Goal: Transaction & Acquisition: Purchase product/service

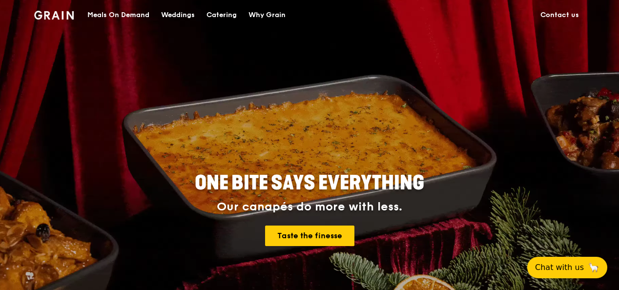
click at [122, 13] on div "Meals On Demand" at bounding box center [118, 14] width 62 height 29
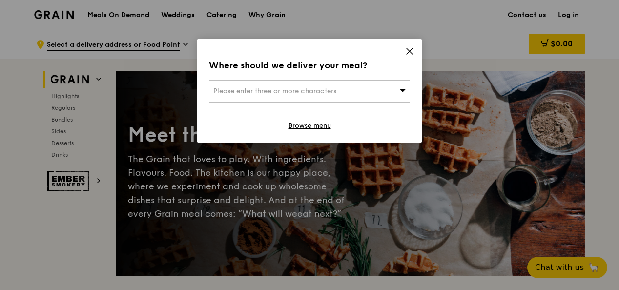
click at [370, 92] on div "Please enter three or more characters" at bounding box center [309, 91] width 201 height 22
type input "637718"
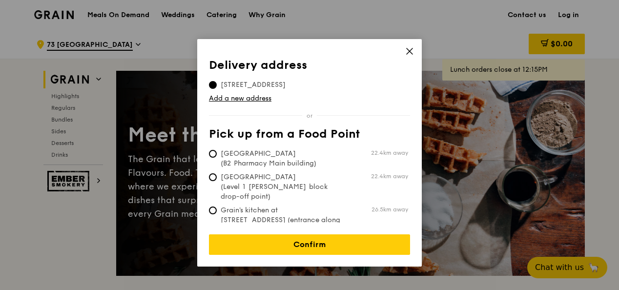
click at [407, 51] on icon at bounding box center [409, 51] width 9 height 9
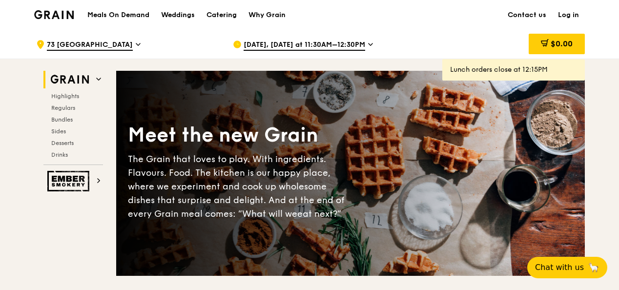
click at [345, 43] on span "[DATE], [DATE] at 11:30AM–12:30PM" at bounding box center [305, 45] width 122 height 11
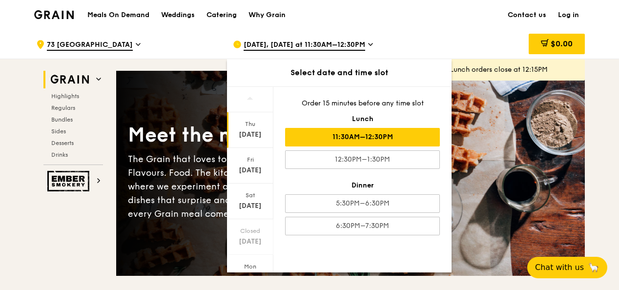
scroll to position [113, 0]
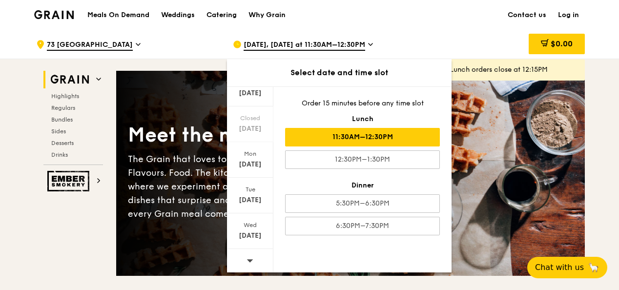
click at [250, 261] on icon at bounding box center [249, 260] width 7 height 7
click at [253, 263] on div at bounding box center [250, 261] width 46 height 25
click at [244, 235] on div "[DATE]" at bounding box center [249, 236] width 43 height 10
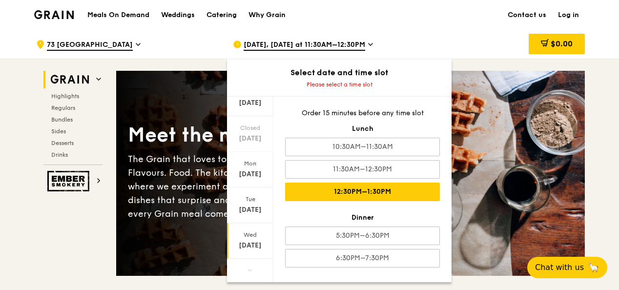
click at [413, 186] on div "12:30PM–1:30PM" at bounding box center [362, 192] width 155 height 19
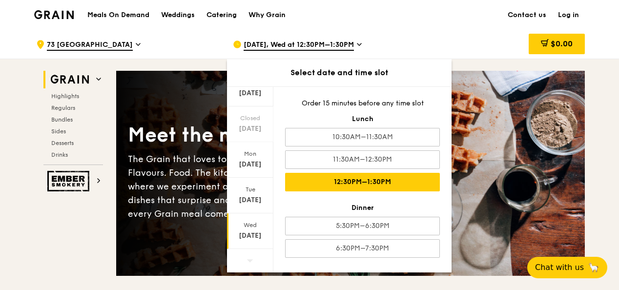
click at [379, 182] on div "12:30PM–1:30PM" at bounding box center [362, 182] width 155 height 19
click at [465, 17] on div "Meals On Demand Weddings Catering Why Grain Contact us Log in" at bounding box center [309, 15] width 551 height 30
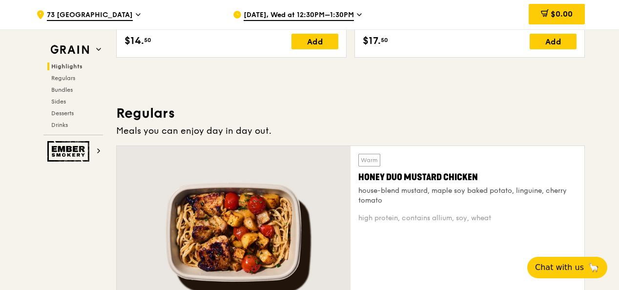
scroll to position [634, 0]
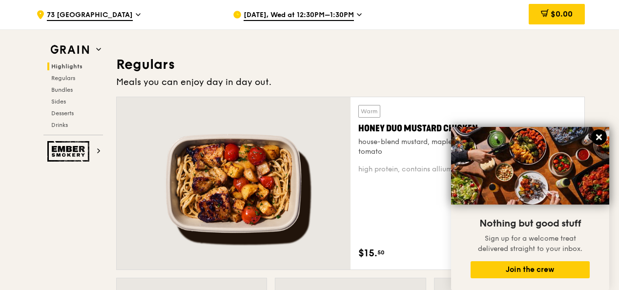
click at [600, 137] on icon at bounding box center [598, 137] width 9 height 9
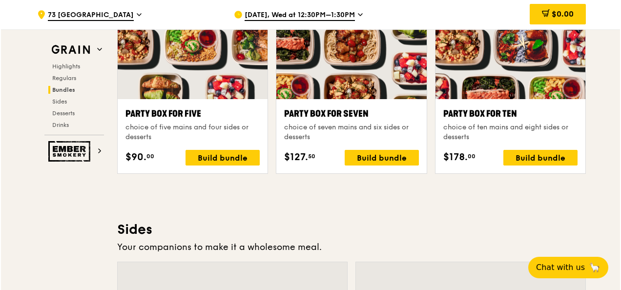
scroll to position [2050, 0]
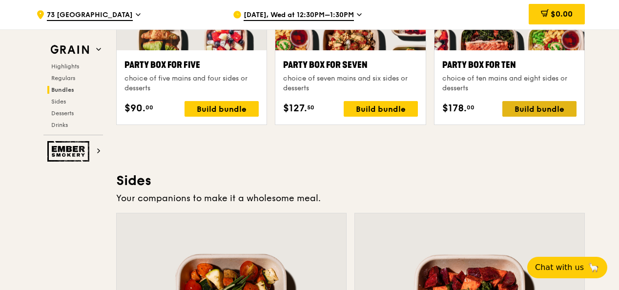
click at [531, 101] on div "Build bundle" at bounding box center [539, 109] width 74 height 16
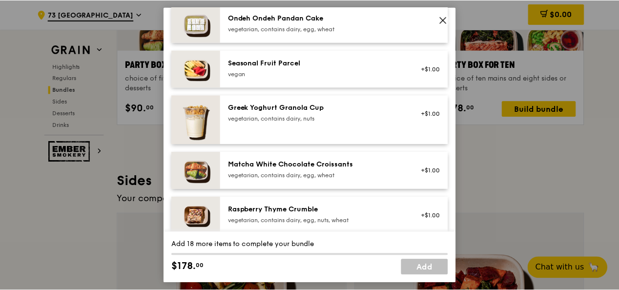
scroll to position [634, 0]
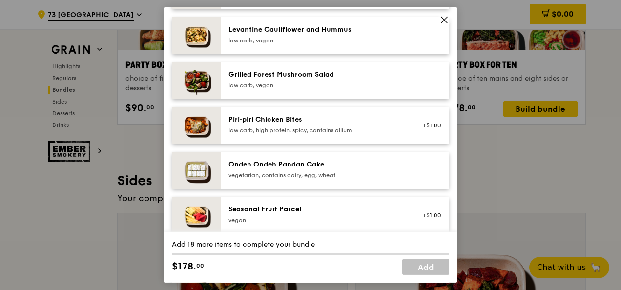
click at [442, 20] on icon at bounding box center [444, 20] width 9 height 9
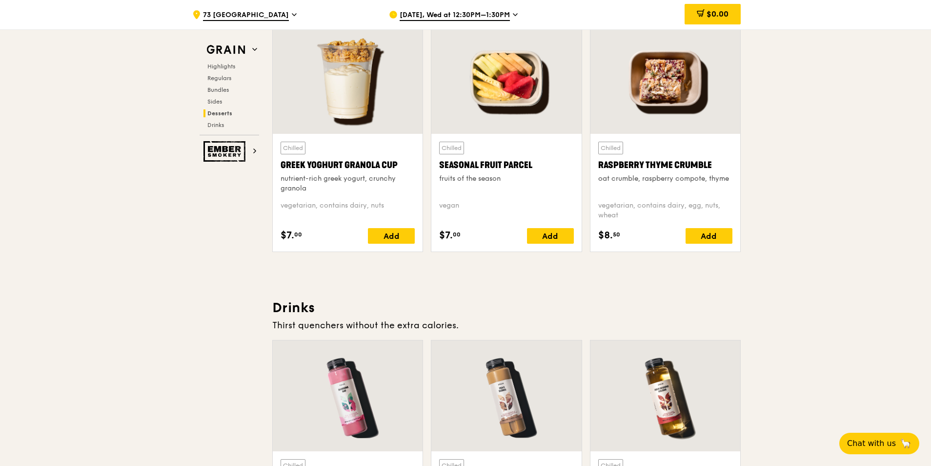
scroll to position [3127, 0]
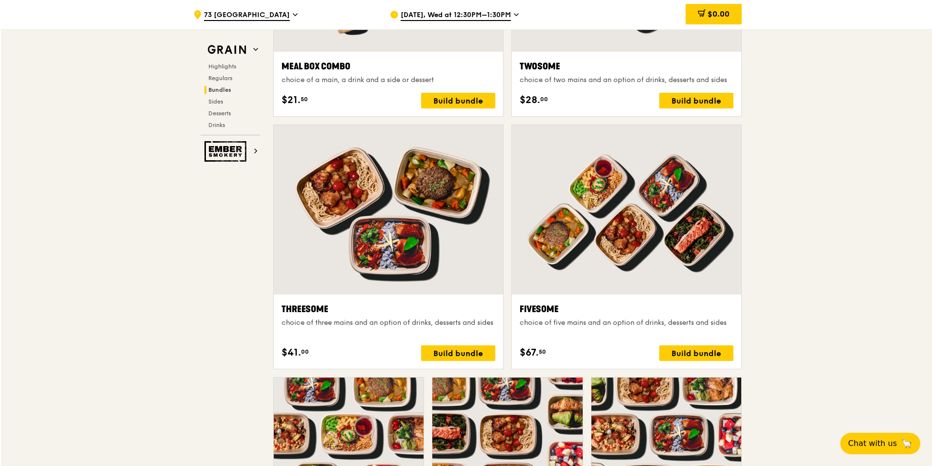
scroll to position [1418, 0]
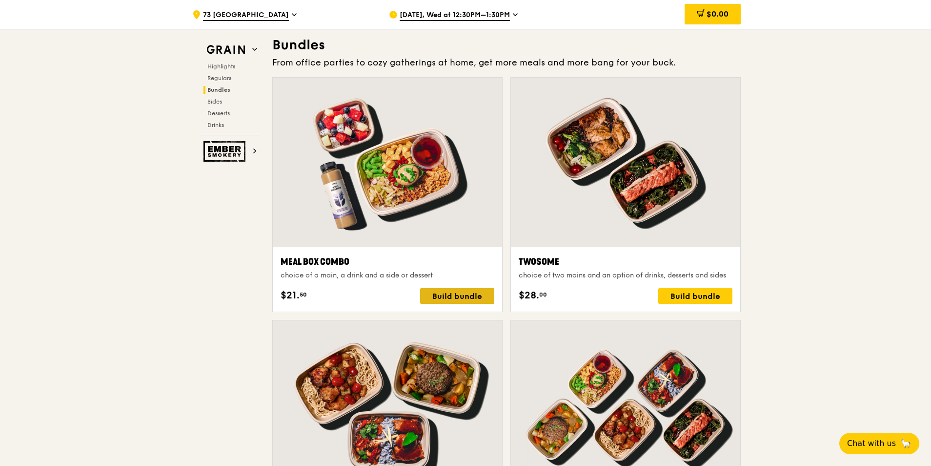
click at [430, 289] on div "Build bundle" at bounding box center [457, 296] width 74 height 16
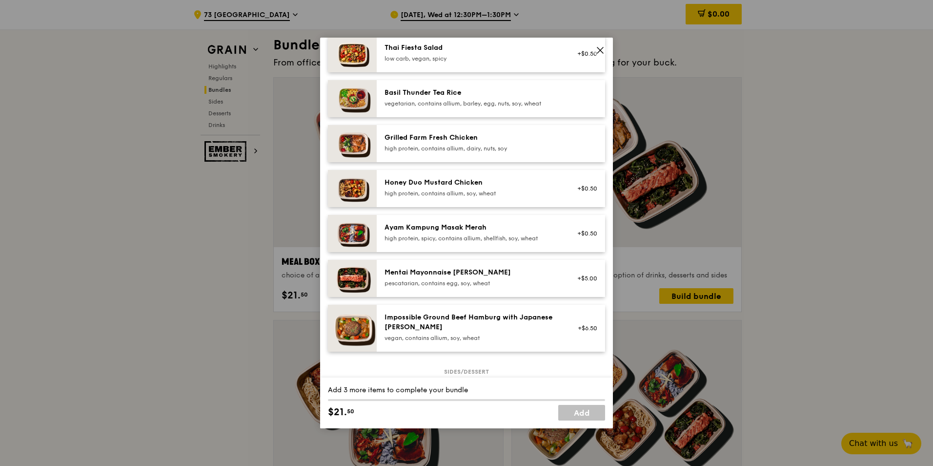
scroll to position [244, 0]
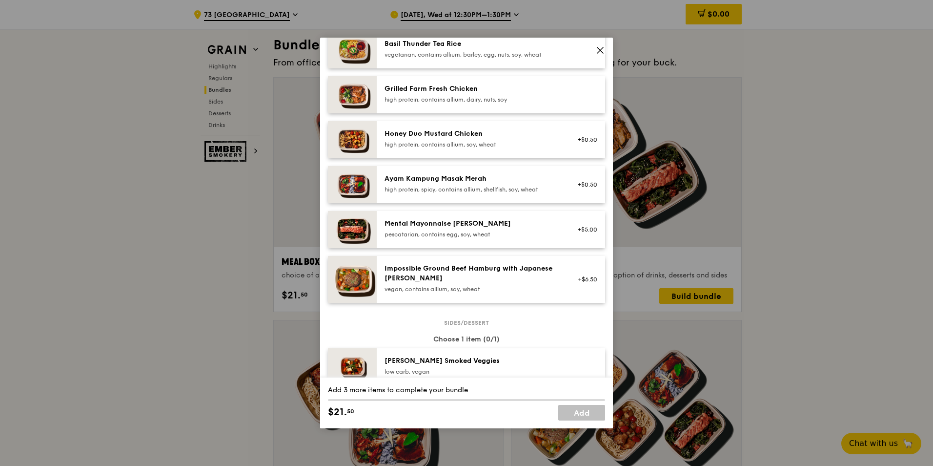
click at [546, 279] on div "Impossible Ground Beef Hamburg with Japanese [PERSON_NAME]" at bounding box center [472, 274] width 175 height 20
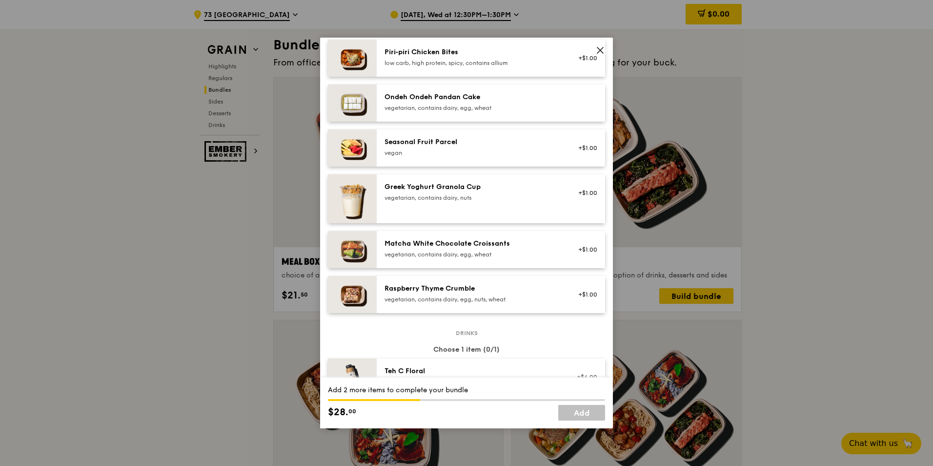
scroll to position [781, 0]
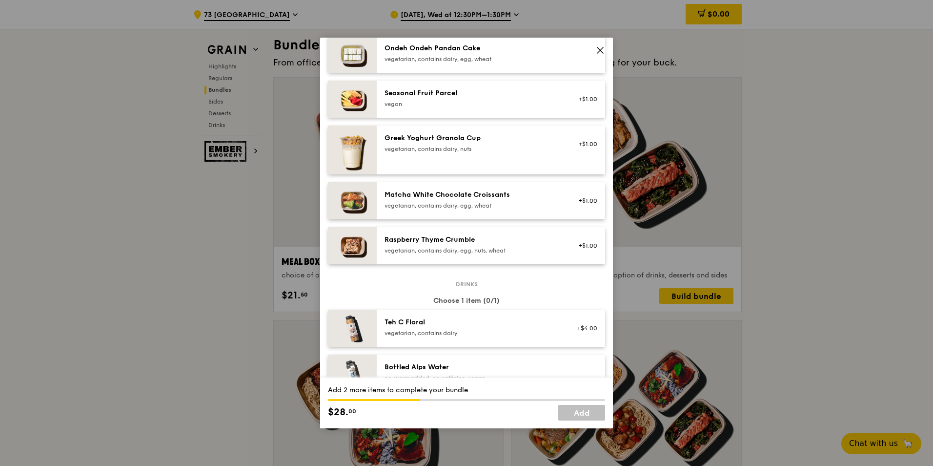
click at [557, 262] on div "Raspberry Thyme Crumble vegetarian, contains dairy, egg, nuts, wheat +$1.00" at bounding box center [491, 245] width 228 height 37
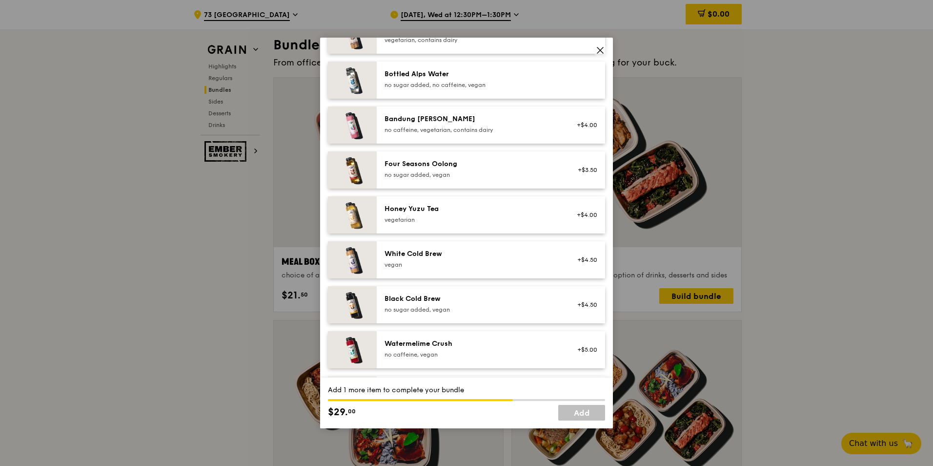
scroll to position [1117, 0]
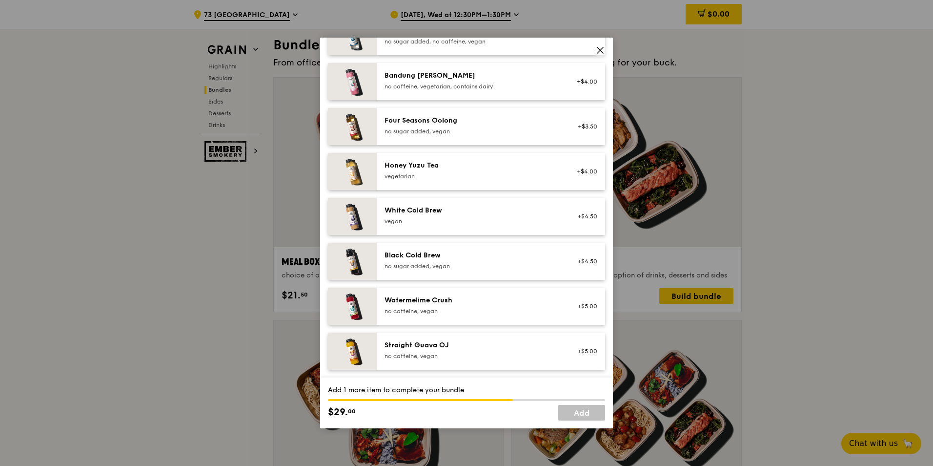
click at [557, 289] on div "Watermelime Crush no caffeine, vegan" at bounding box center [472, 305] width 187 height 21
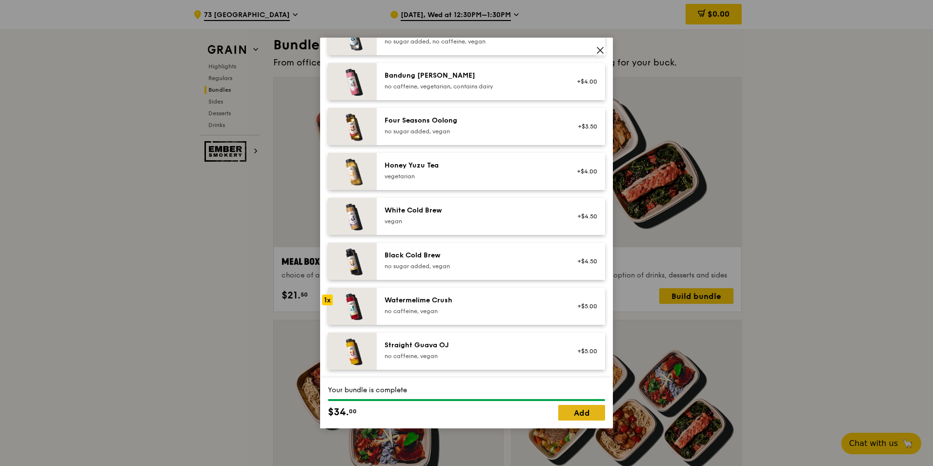
click at [579, 289] on link "Add" at bounding box center [581, 413] width 47 height 16
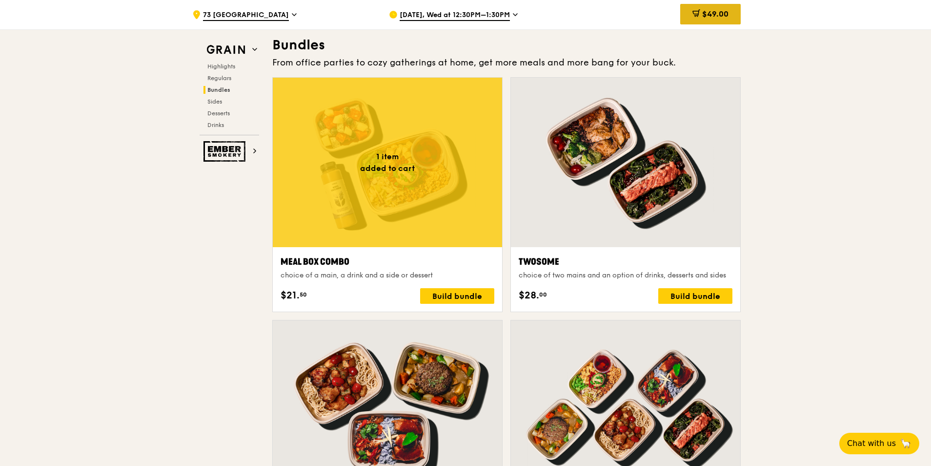
click at [618, 15] on span "$49.00" at bounding box center [715, 13] width 26 height 9
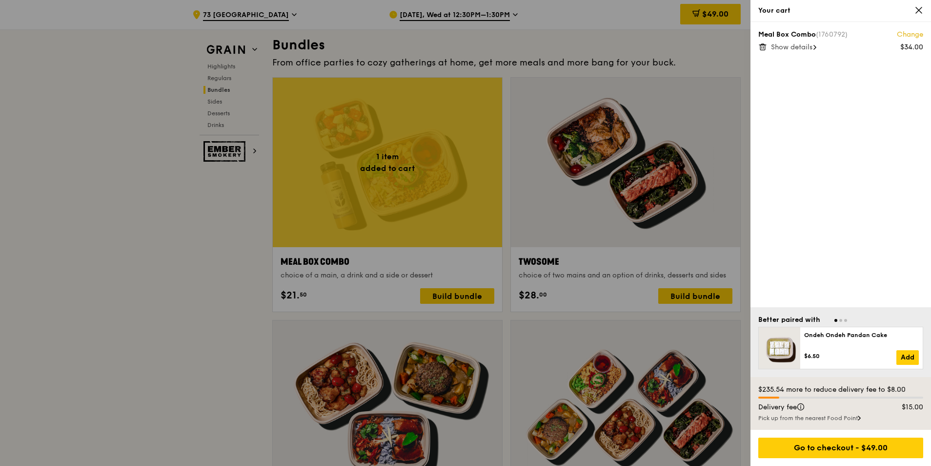
click at [618, 42] on div "Meal Box Combo (1760792) Change $34.00 Show details" at bounding box center [840, 40] width 165 height 21
click at [618, 35] on link "Change" at bounding box center [910, 35] width 26 height 10
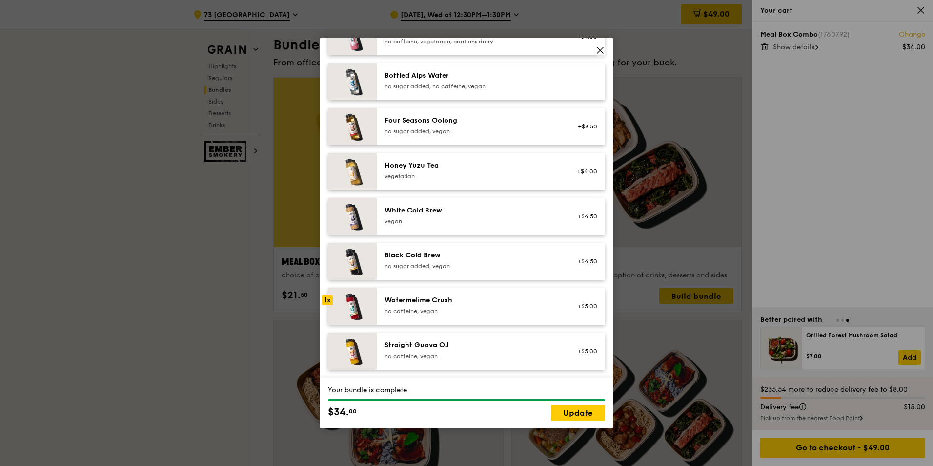
click at [600, 46] on icon at bounding box center [600, 50] width 9 height 9
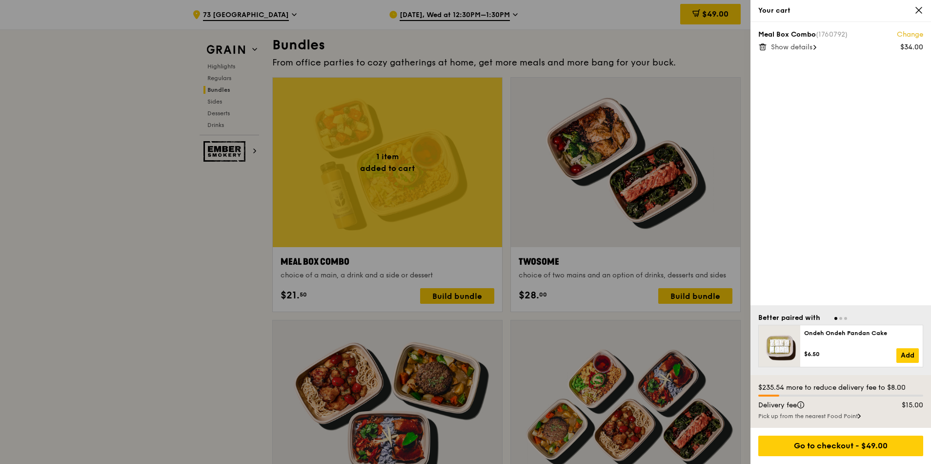
click at [571, 187] on div at bounding box center [465, 232] width 931 height 464
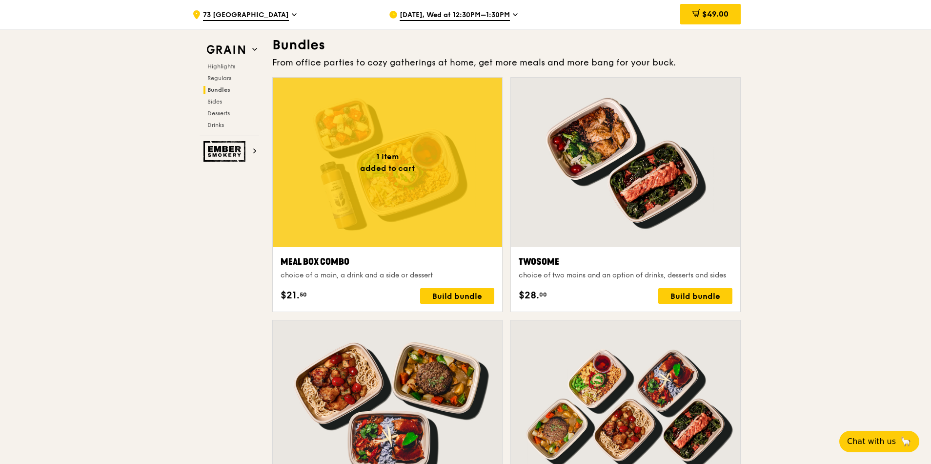
click at [618, 193] on div at bounding box center [625, 162] width 229 height 169
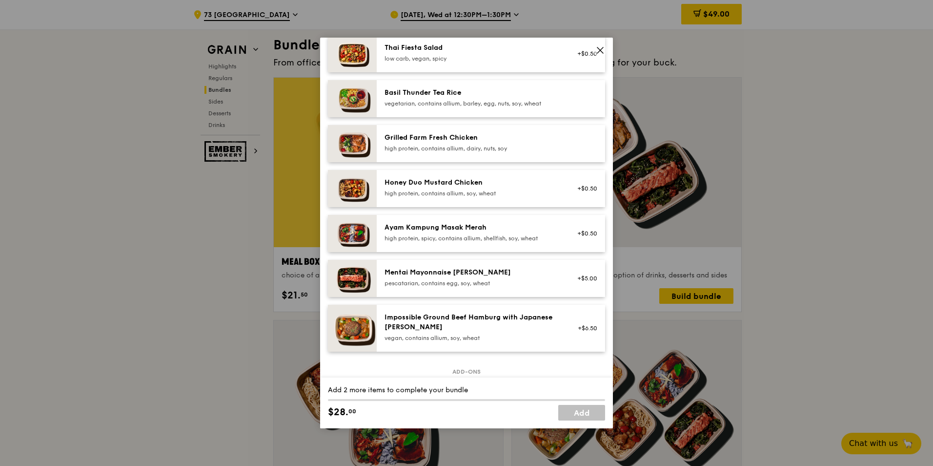
scroll to position [342, 0]
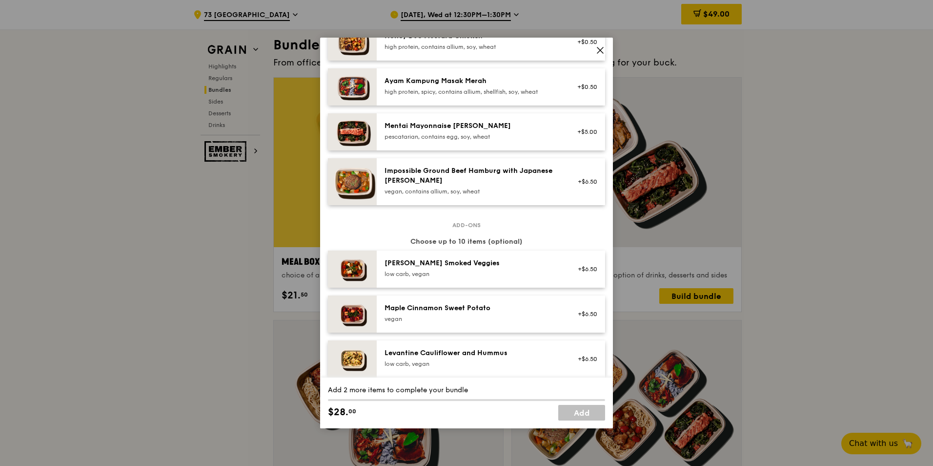
click at [527, 190] on div "vegan, contains allium, soy, wheat" at bounding box center [472, 191] width 175 height 8
click at [505, 131] on div "Mentai Mayonnaise [PERSON_NAME] pescatarian, contains egg, soy, wheat" at bounding box center [472, 131] width 175 height 20
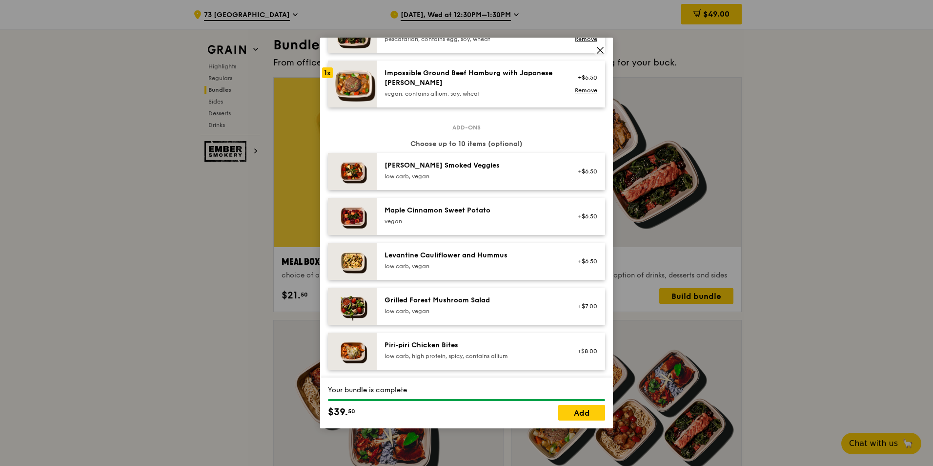
scroll to position [586, 0]
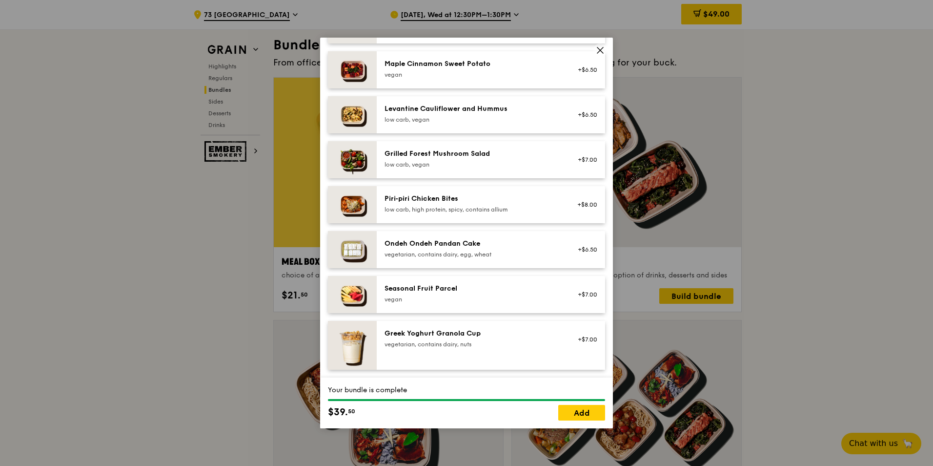
click at [547, 211] on div "low carb, high protein, spicy, contains allium" at bounding box center [472, 209] width 175 height 8
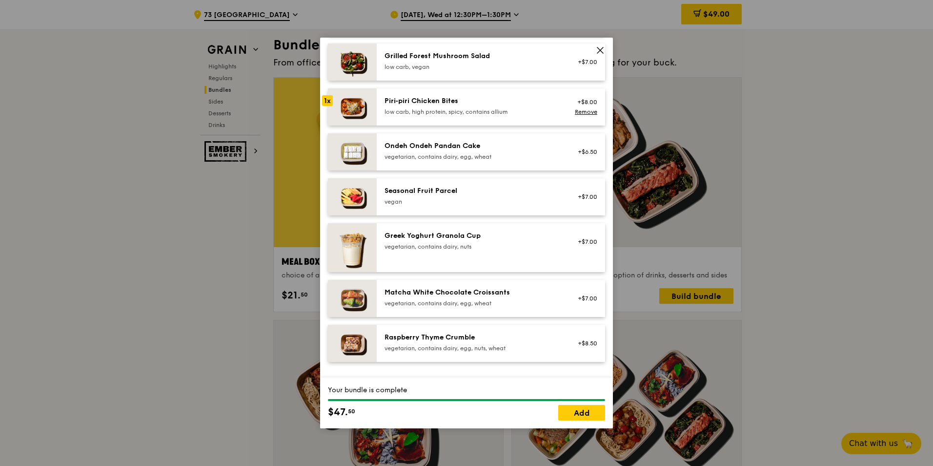
scroll to position [732, 0]
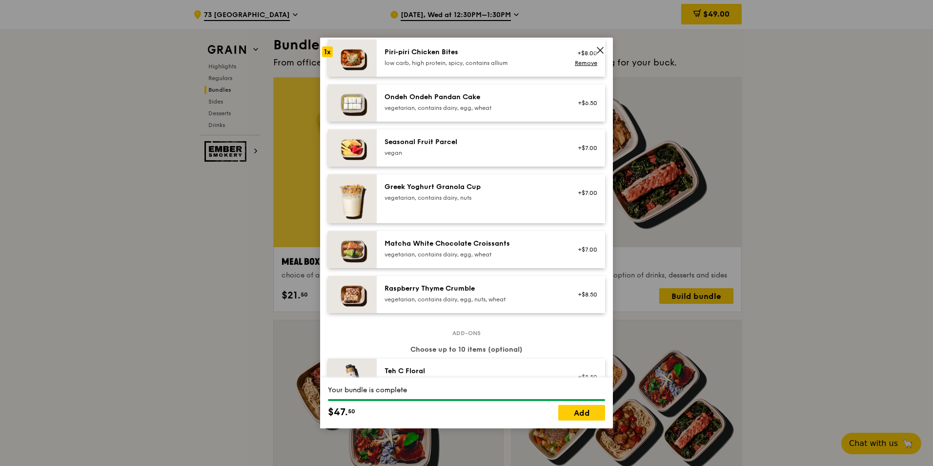
click at [531, 289] on div "vegetarian, contains dairy, egg, nuts, wheat" at bounding box center [472, 299] width 175 height 8
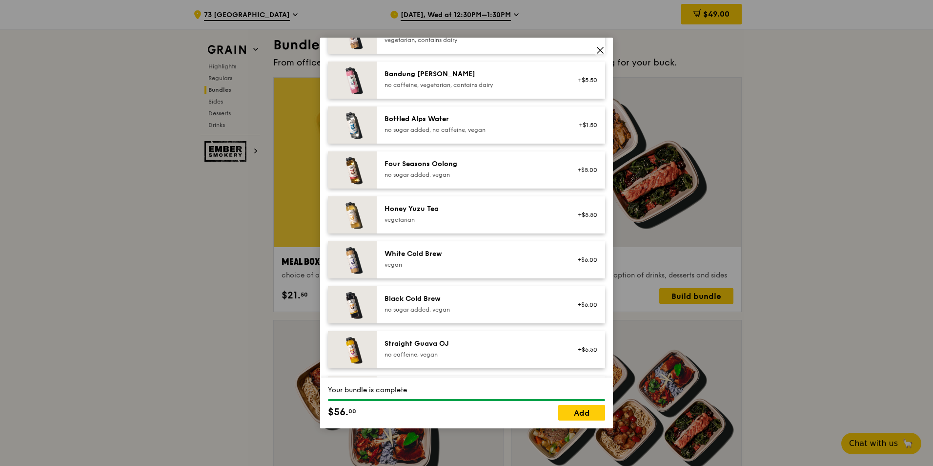
scroll to position [1117, 0]
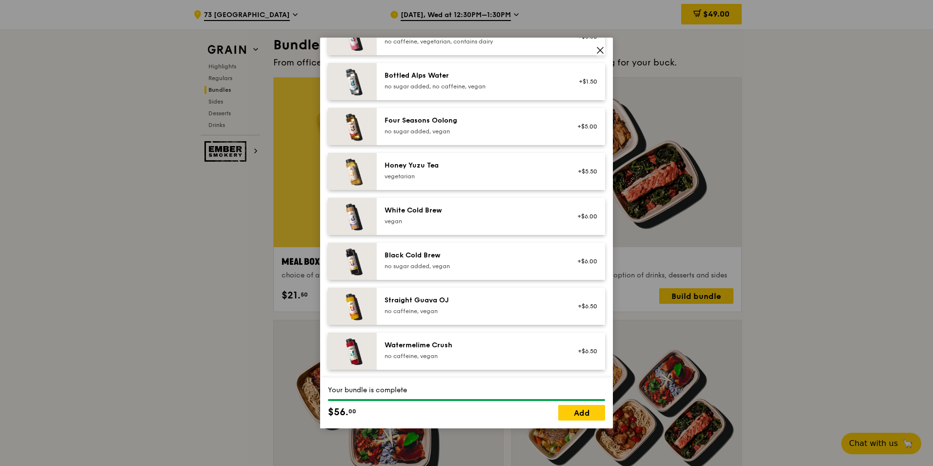
click at [531, 289] on div "Straight Guava OJ" at bounding box center [472, 300] width 175 height 10
click at [518, 289] on div "Watermelime Crush no caffeine, vegan +$6.50" at bounding box center [491, 350] width 228 height 37
click at [594, 289] on link "Add" at bounding box center [581, 413] width 47 height 16
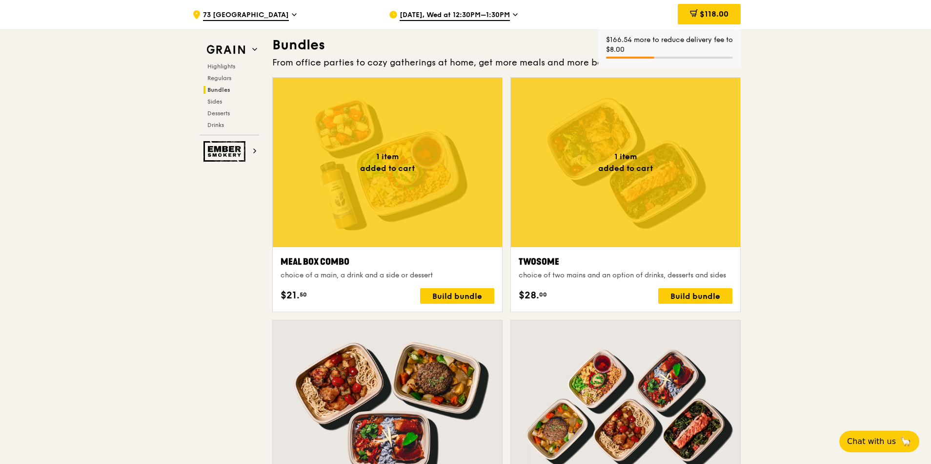
click at [618, 219] on div at bounding box center [625, 162] width 229 height 169
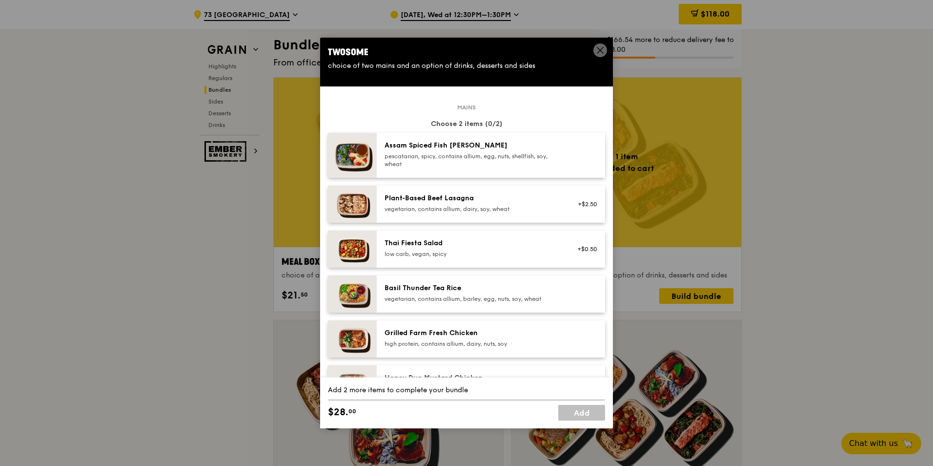
scroll to position [342, 0]
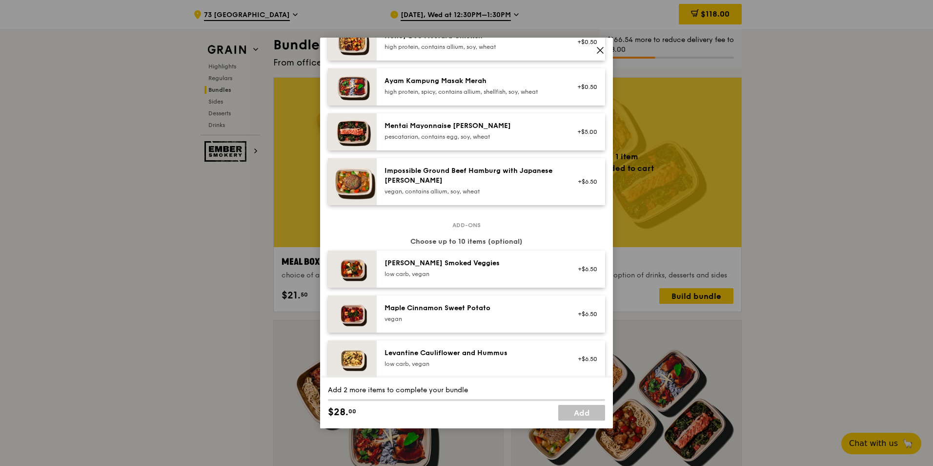
click at [556, 184] on div "Impossible Ground Beef Hamburg with Japanese [PERSON_NAME] vegan, contains alli…" at bounding box center [472, 181] width 187 height 31
click at [551, 143] on div "Mentai Mayonnaise [PERSON_NAME] pescatarian, contains egg, soy, wheat +$5.00" at bounding box center [491, 131] width 228 height 37
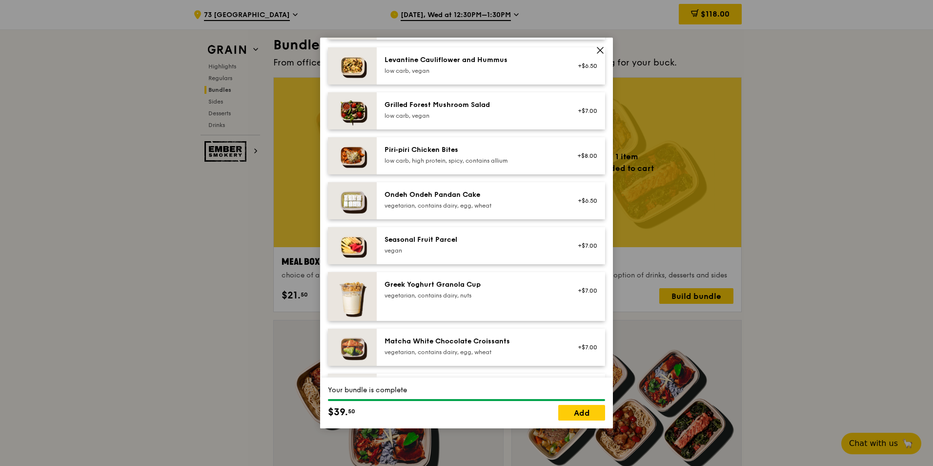
scroll to position [683, 0]
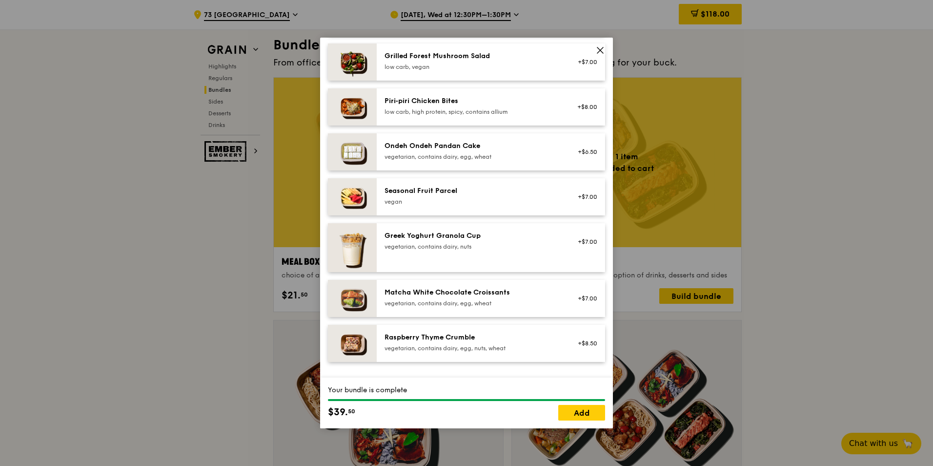
click at [549, 289] on div "Add-ons Choose up to 10 items (optional) [PERSON_NAME] Smoked Veggies low carb,…" at bounding box center [466, 132] width 277 height 498
click at [545, 289] on div "Raspberry Thyme Crumble" at bounding box center [472, 337] width 175 height 10
click at [557, 289] on div "Matcha White Chocolate Croissants vegetarian, contains dairy, egg, wheat" at bounding box center [472, 297] width 187 height 21
click at [549, 111] on div "low carb, high protein, spicy, contains allium" at bounding box center [472, 112] width 175 height 8
click at [555, 286] on div "Matcha White Chocolate Croissants vegetarian, contains dairy, egg, wheat +$7.00…" at bounding box center [491, 298] width 228 height 37
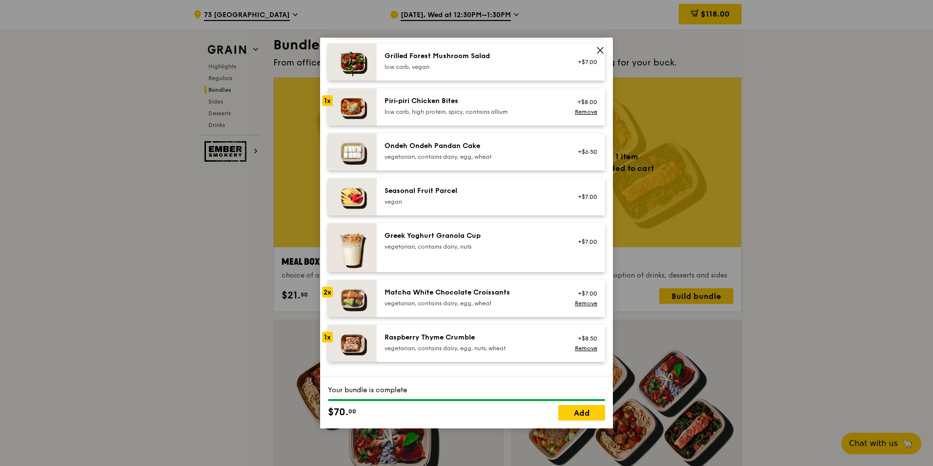
scroll to position [781, 0]
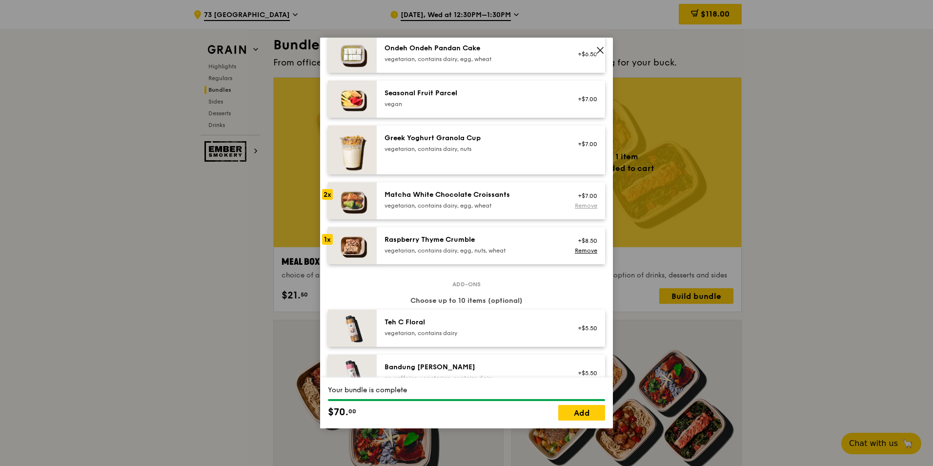
click at [587, 204] on link "Remove" at bounding box center [586, 205] width 22 height 7
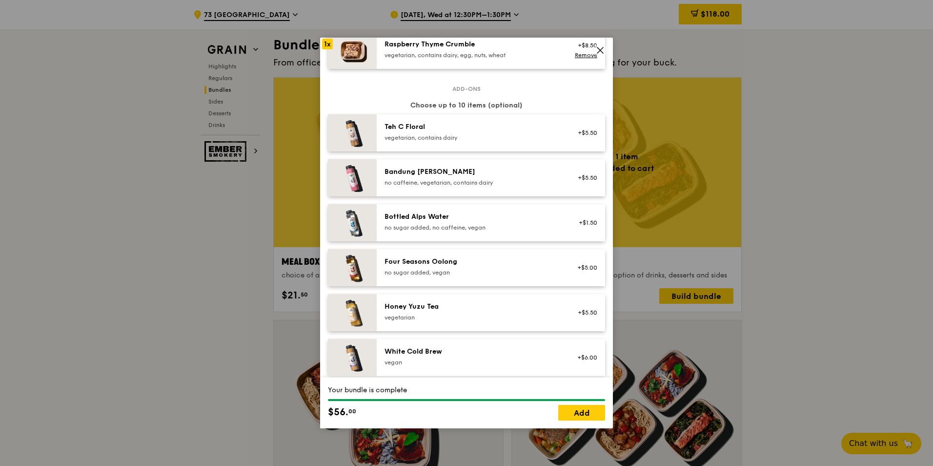
scroll to position [1117, 0]
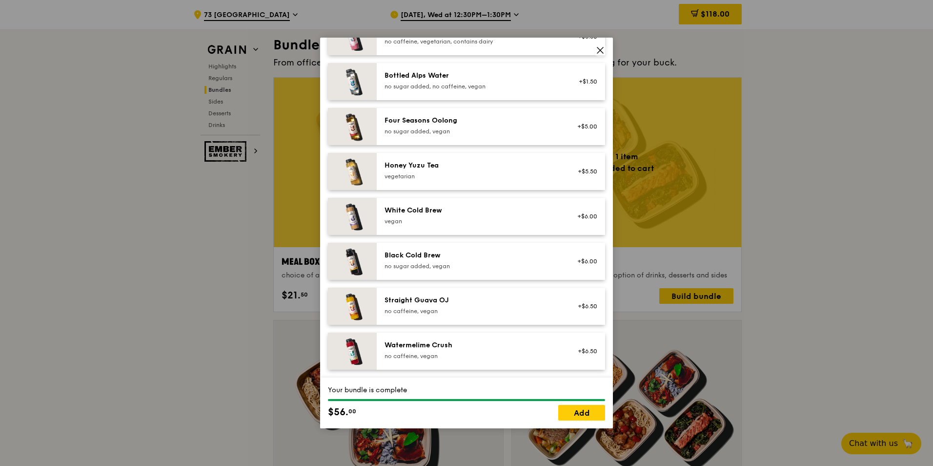
click at [532, 289] on div "no caffeine, vegan" at bounding box center [472, 356] width 175 height 8
click at [580, 289] on link "Add" at bounding box center [581, 413] width 47 height 16
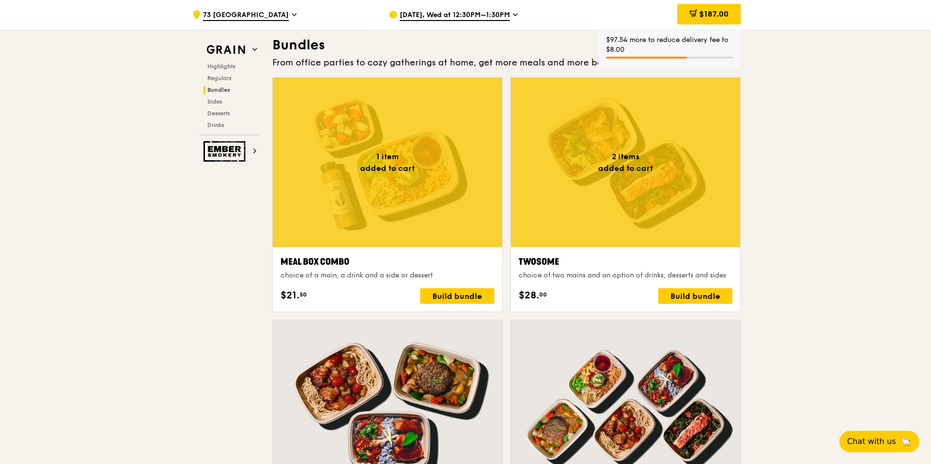
click at [618, 216] on div at bounding box center [625, 162] width 229 height 169
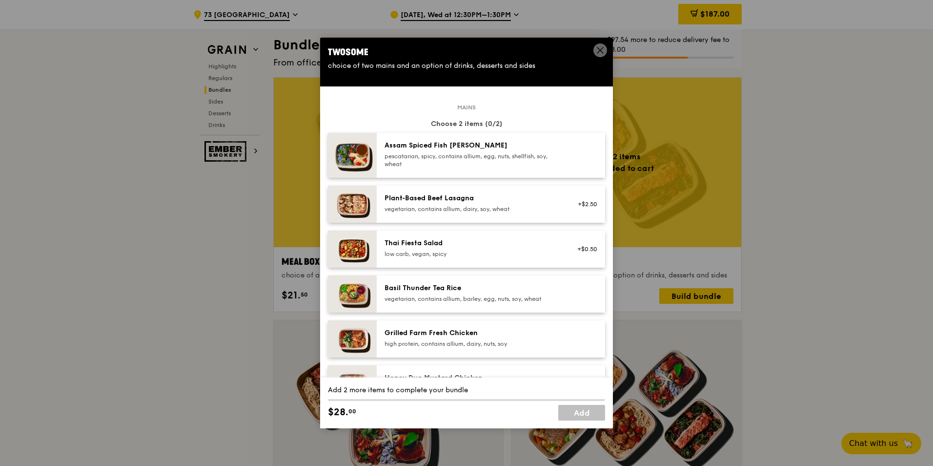
scroll to position [293, 0]
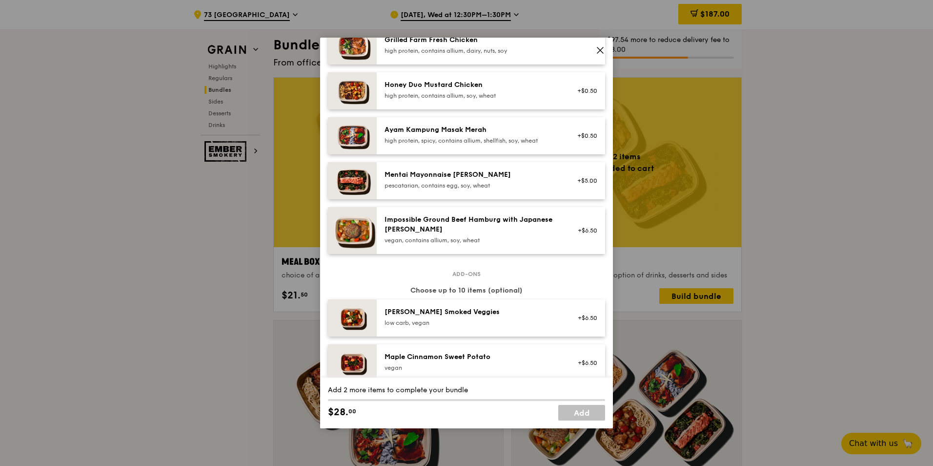
click at [567, 219] on div "+$6.50" at bounding box center [585, 230] width 38 height 31
click at [567, 219] on div "+$6.50 Remove" at bounding box center [585, 230] width 38 height 31
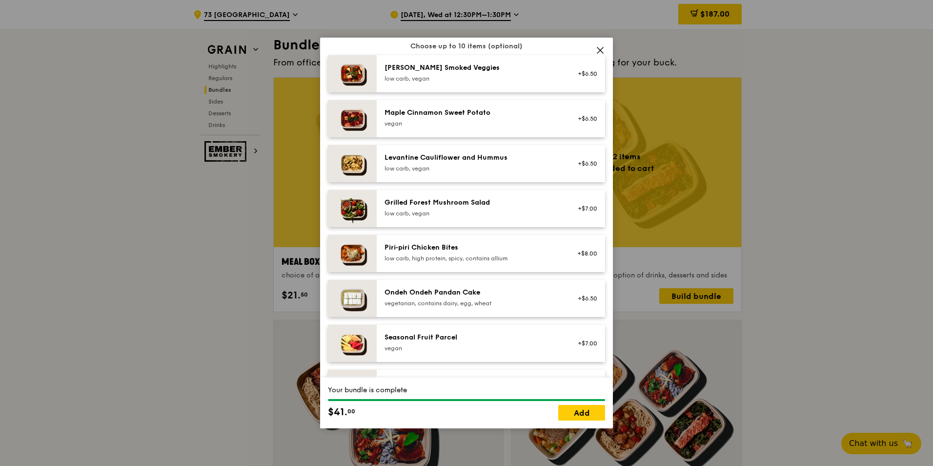
scroll to position [732, 0]
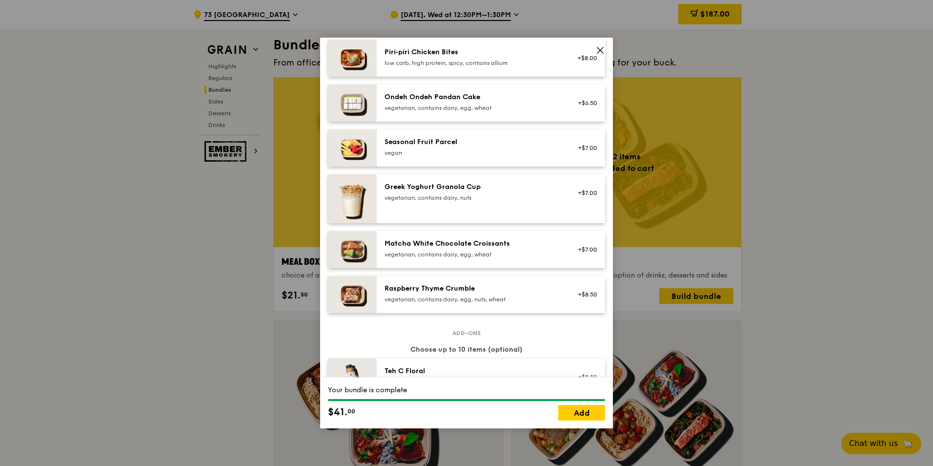
click at [536, 289] on div "vegetarian, contains dairy, egg, nuts, wheat" at bounding box center [472, 299] width 175 height 8
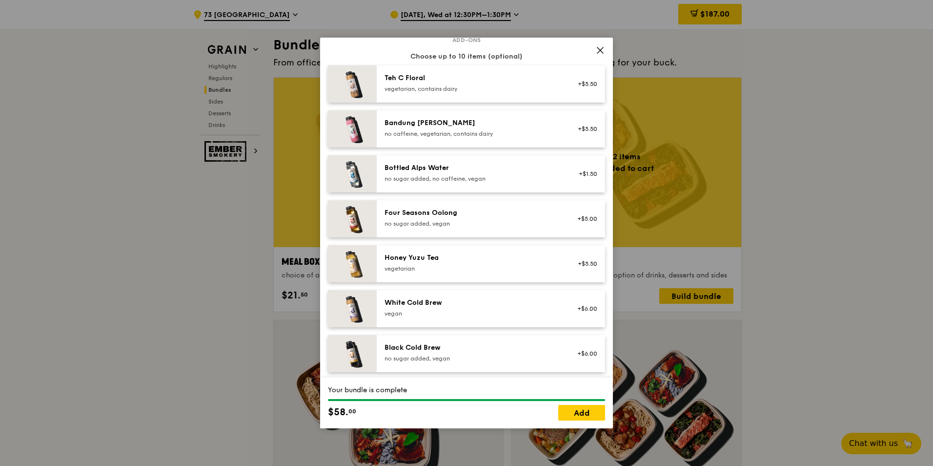
scroll to position [1117, 0]
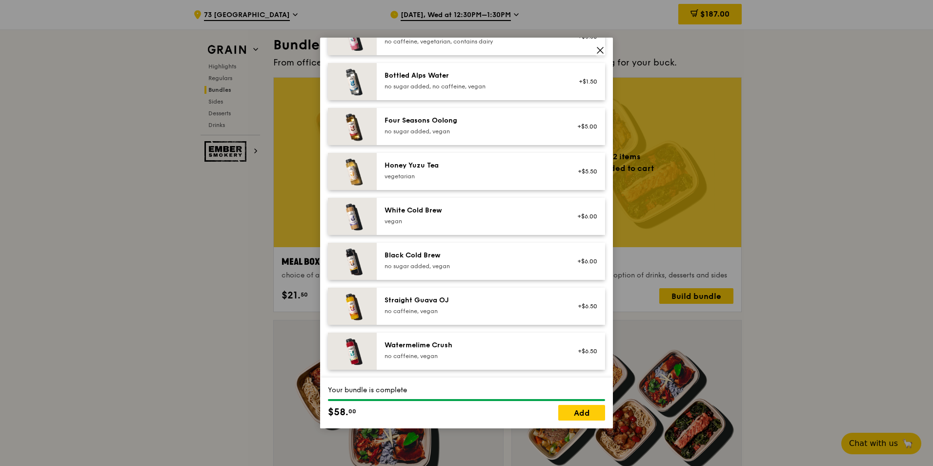
click at [517, 289] on div "Watermelime Crush" at bounding box center [472, 345] width 175 height 10
click at [582, 289] on link "Add" at bounding box center [581, 413] width 47 height 16
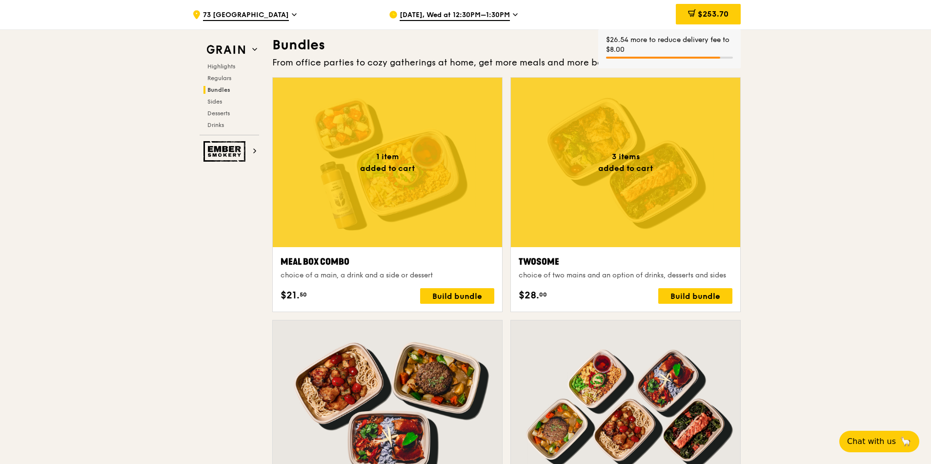
click at [618, 218] on div at bounding box center [625, 162] width 229 height 169
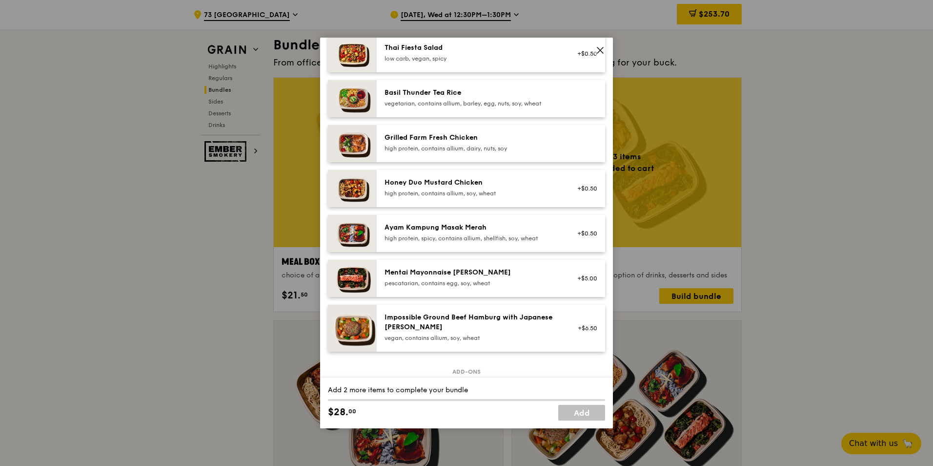
scroll to position [244, 0]
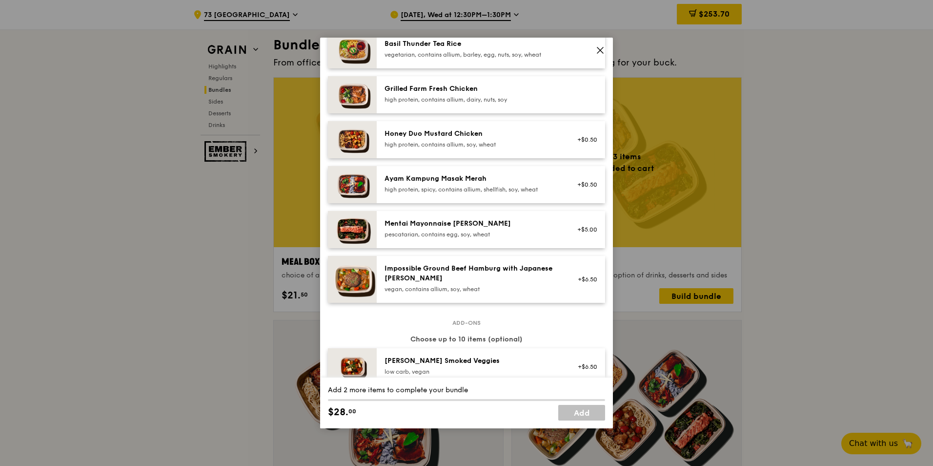
click at [503, 266] on div "Impossible Ground Beef Hamburg with Japanese [PERSON_NAME]" at bounding box center [472, 274] width 175 height 20
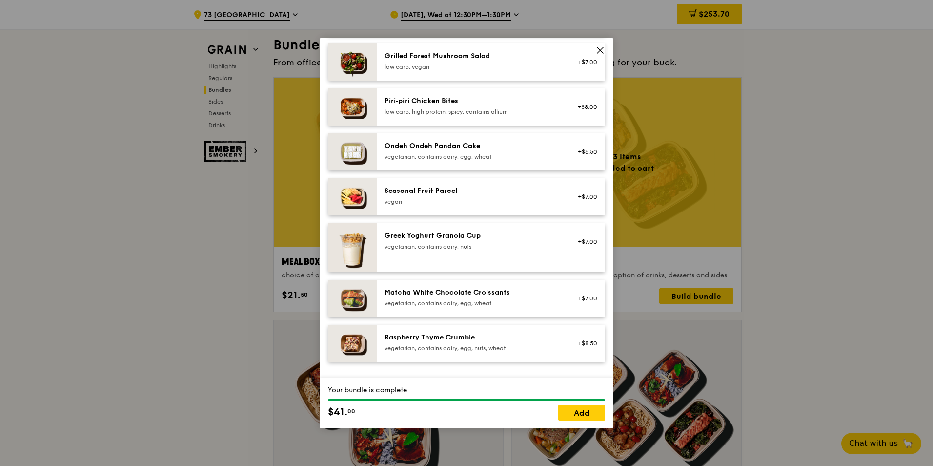
scroll to position [830, 0]
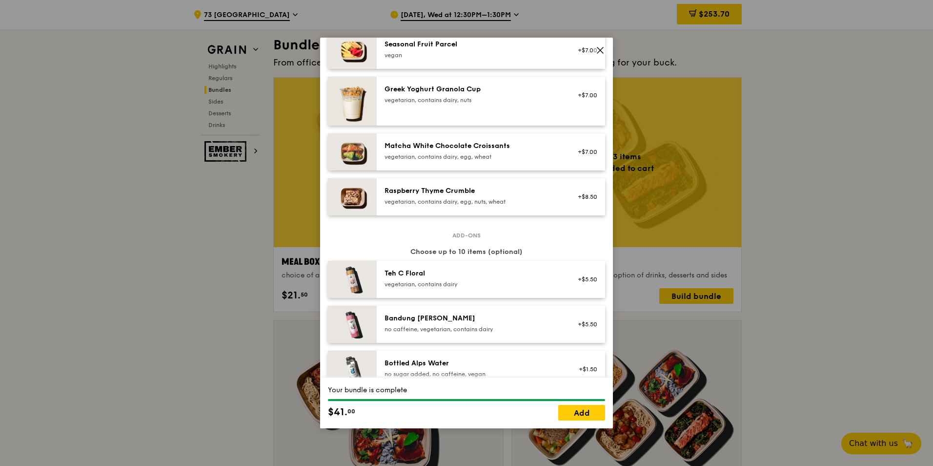
click at [502, 200] on div "vegetarian, contains dairy, egg, nuts, wheat" at bounding box center [472, 202] width 175 height 8
click at [503, 200] on div "vegetarian, contains dairy, egg, nuts, wheat" at bounding box center [472, 202] width 175 height 8
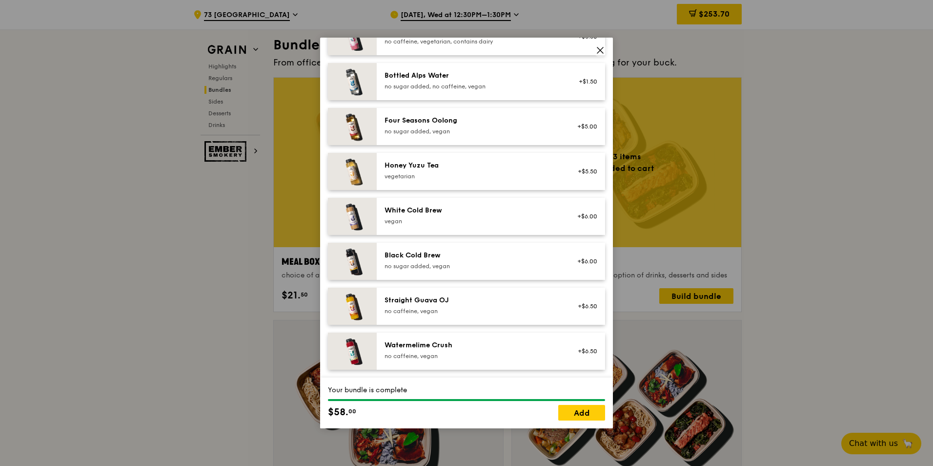
click at [463, 289] on div "Watermelime Crush" at bounding box center [472, 345] width 175 height 10
click at [580, 289] on link "Add" at bounding box center [581, 413] width 47 height 16
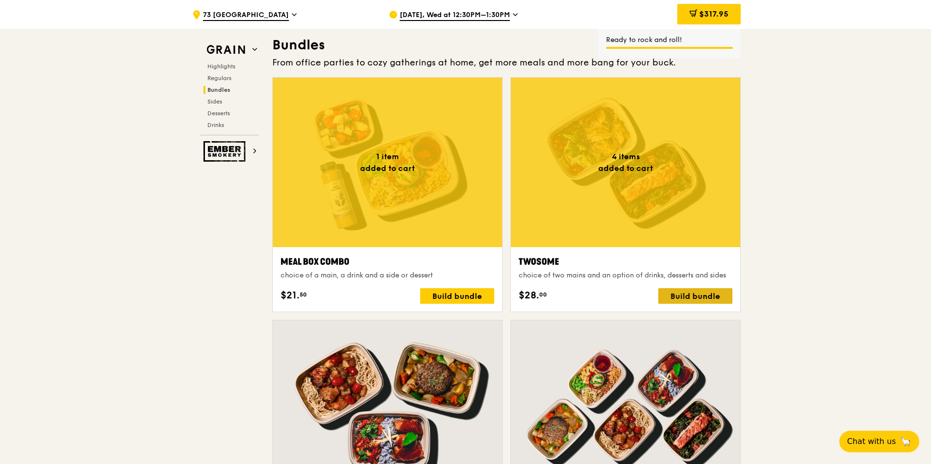
click at [618, 289] on div "Build bundle" at bounding box center [695, 296] width 74 height 16
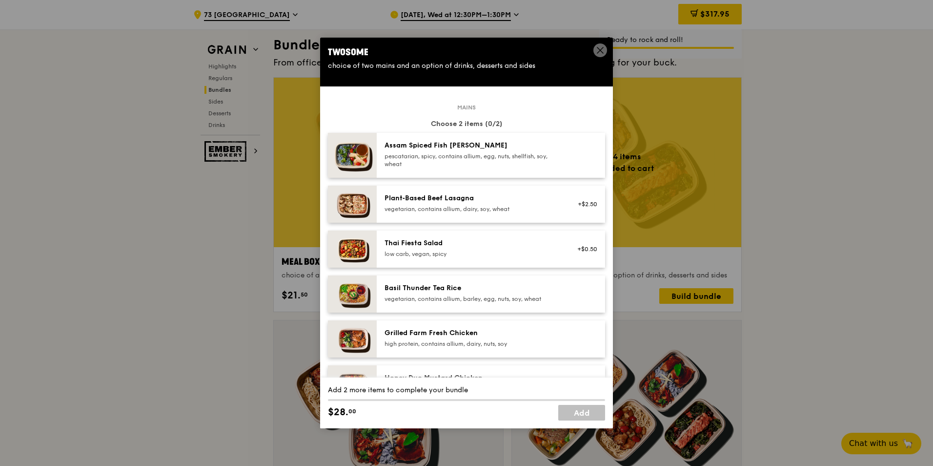
scroll to position [293, 0]
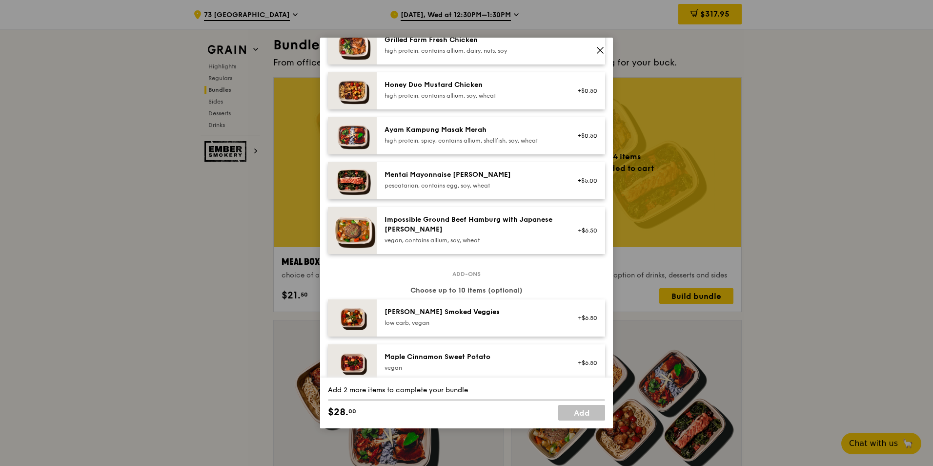
click at [523, 228] on div "Impossible Ground Beef Hamburg with Japanese [PERSON_NAME]" at bounding box center [472, 225] width 175 height 20
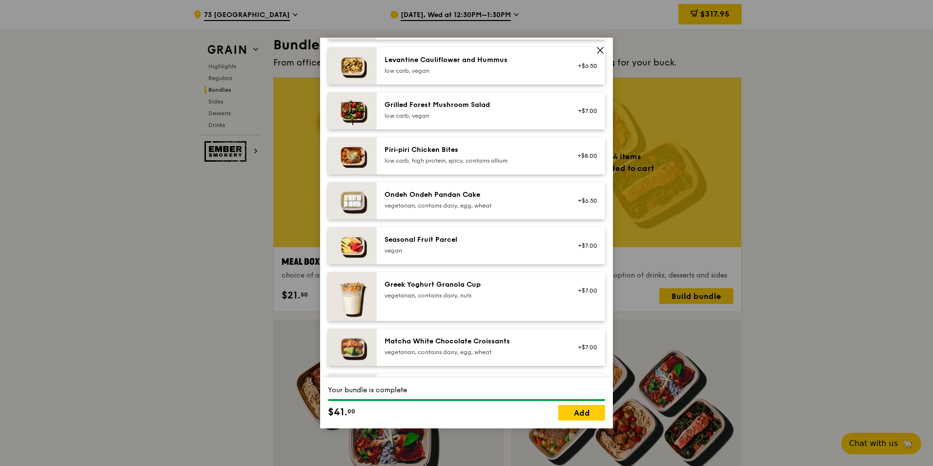
scroll to position [830, 0]
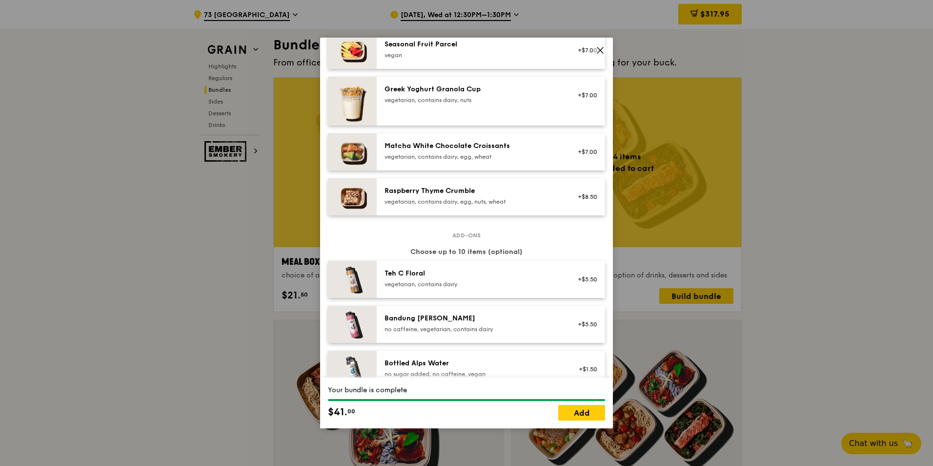
click at [534, 207] on div "Raspberry Thyme Crumble vegetarian, contains dairy, egg, nuts, wheat" at bounding box center [472, 196] width 187 height 21
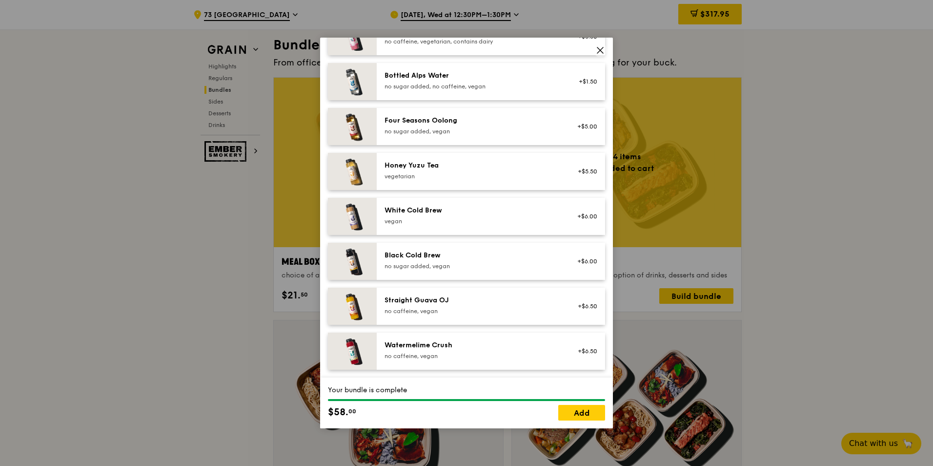
click at [554, 289] on div "Watermelime Crush no caffeine, vegan" at bounding box center [472, 350] width 187 height 21
click at [553, 289] on div "no caffeine, vegan" at bounding box center [472, 356] width 175 height 8
click at [582, 289] on link "Add" at bounding box center [581, 413] width 47 height 16
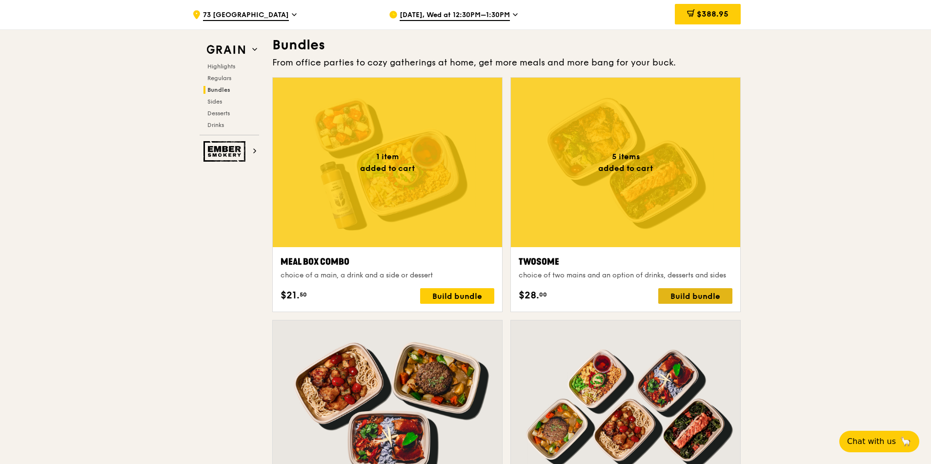
click at [618, 289] on div "Build bundle" at bounding box center [695, 296] width 74 height 16
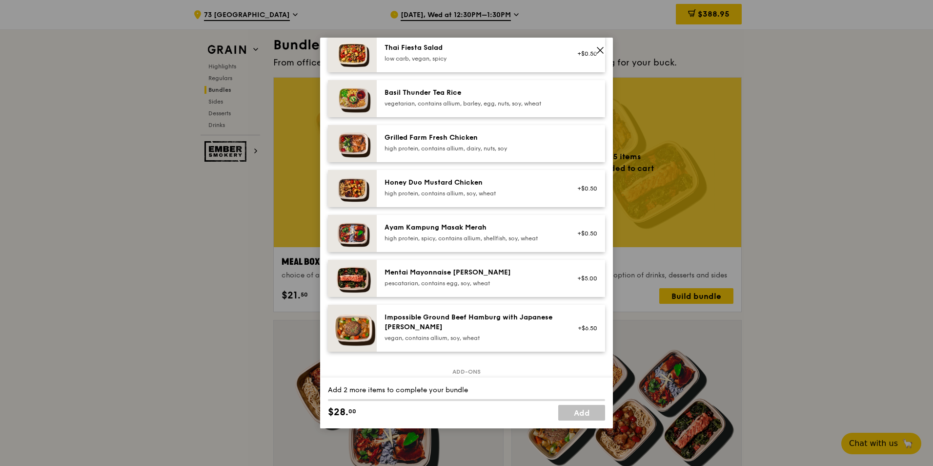
scroll to position [293, 0]
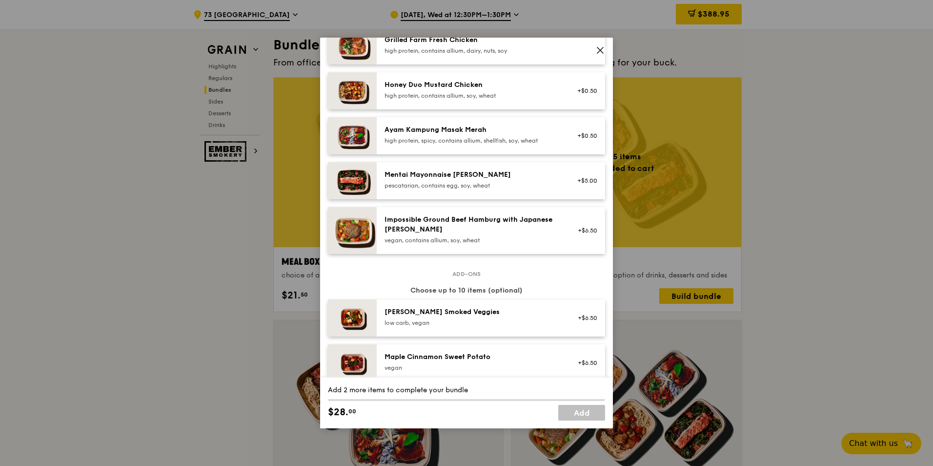
click at [524, 219] on div "Impossible Ground Beef Hamburg with Japanese [PERSON_NAME]" at bounding box center [472, 225] width 175 height 20
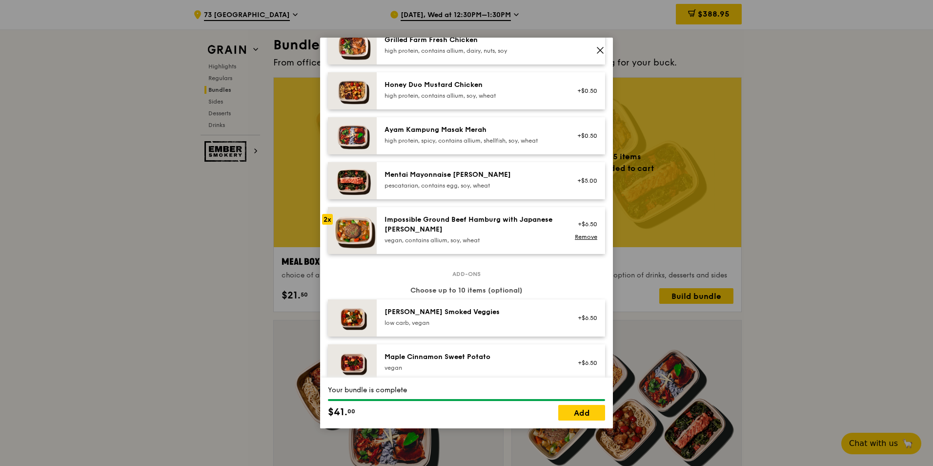
click at [524, 219] on div "Impossible Ground Beef Hamburg with Japanese [PERSON_NAME]" at bounding box center [472, 225] width 175 height 20
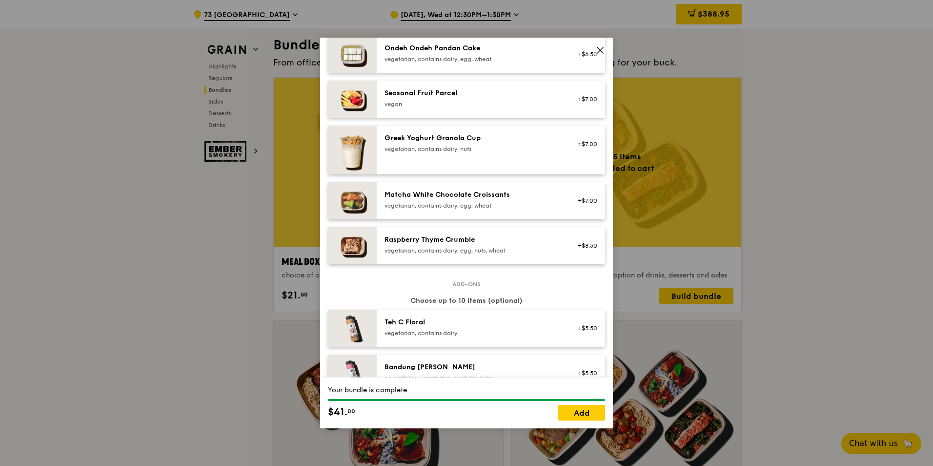
scroll to position [830, 0]
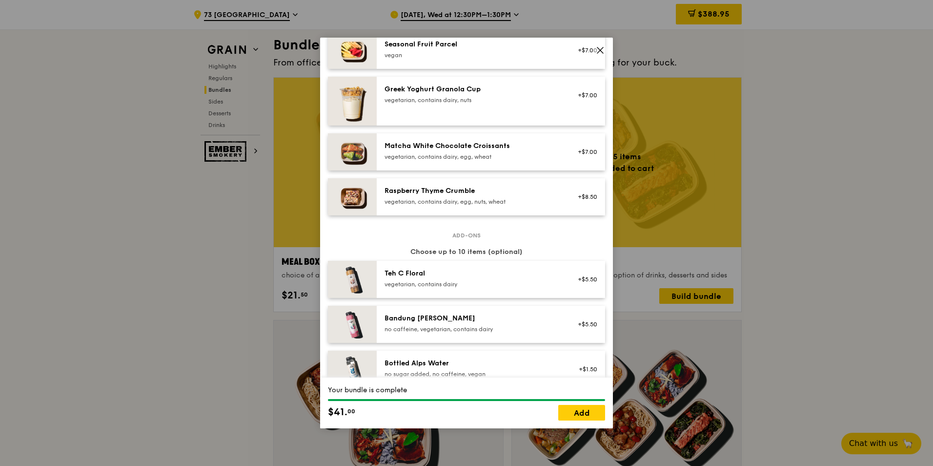
click at [539, 196] on div "Raspberry Thyme Crumble vegetarian, contains dairy, egg, nuts, wheat" at bounding box center [472, 196] width 175 height 20
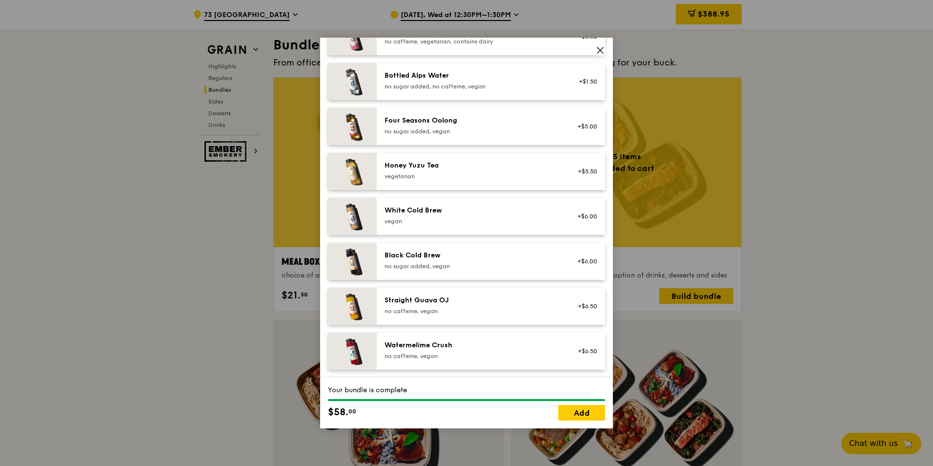
click at [485, 289] on div "Watermelime Crush no caffeine, vegan +$6.50" at bounding box center [491, 350] width 228 height 37
click at [485, 289] on div "Watermelime Crush no caffeine, vegan +$6.50 Remove" at bounding box center [491, 350] width 228 height 37
click at [561, 289] on link "Add" at bounding box center [581, 413] width 47 height 16
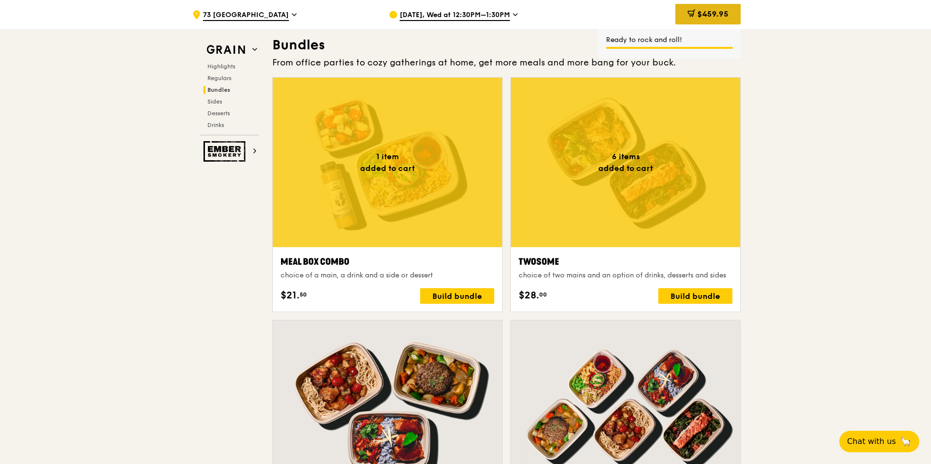
click at [618, 4] on div "$459.95" at bounding box center [707, 14] width 65 height 20
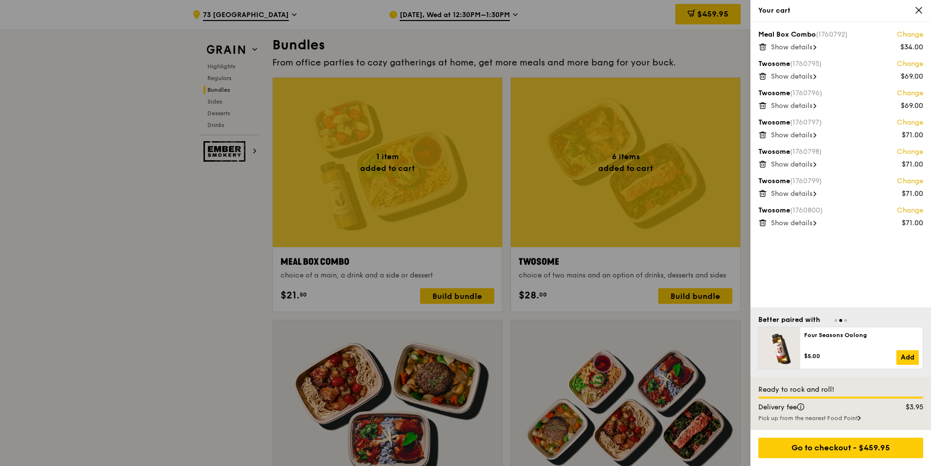
click at [618, 36] on link "Change" at bounding box center [910, 35] width 26 height 10
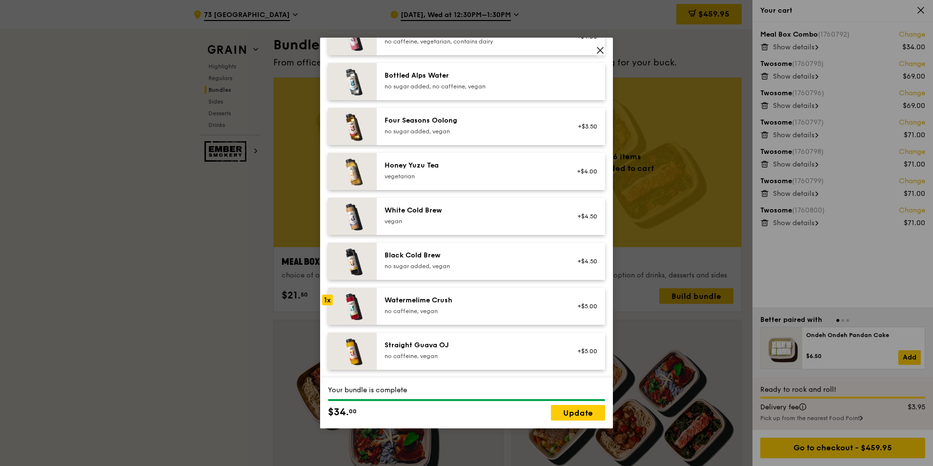
click at [599, 48] on icon at bounding box center [600, 50] width 6 height 6
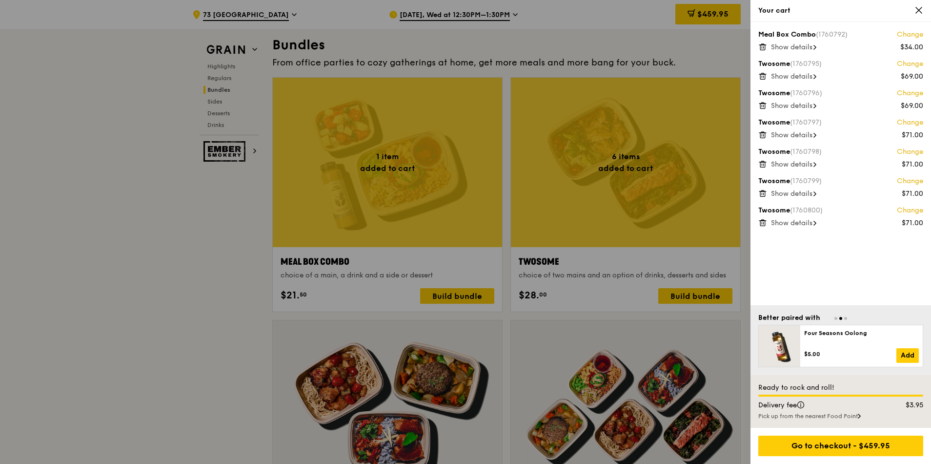
click at [618, 45] on icon at bounding box center [762, 47] width 5 height 5
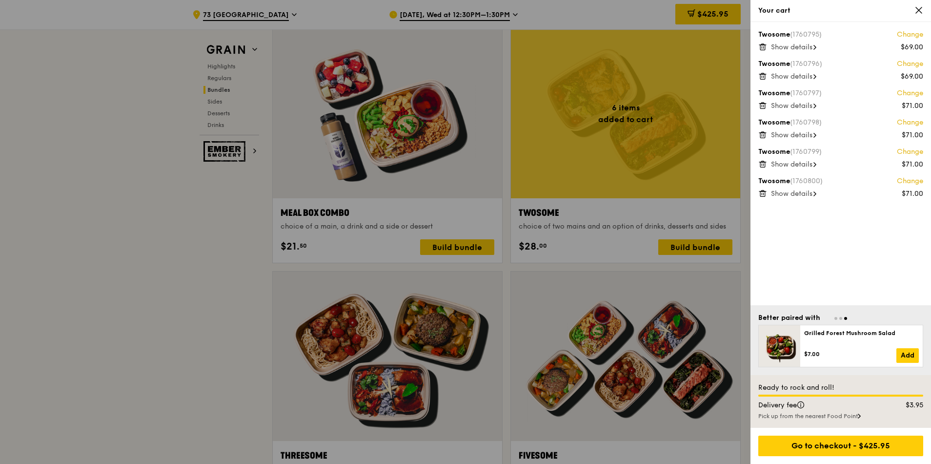
scroll to position [1516, 0]
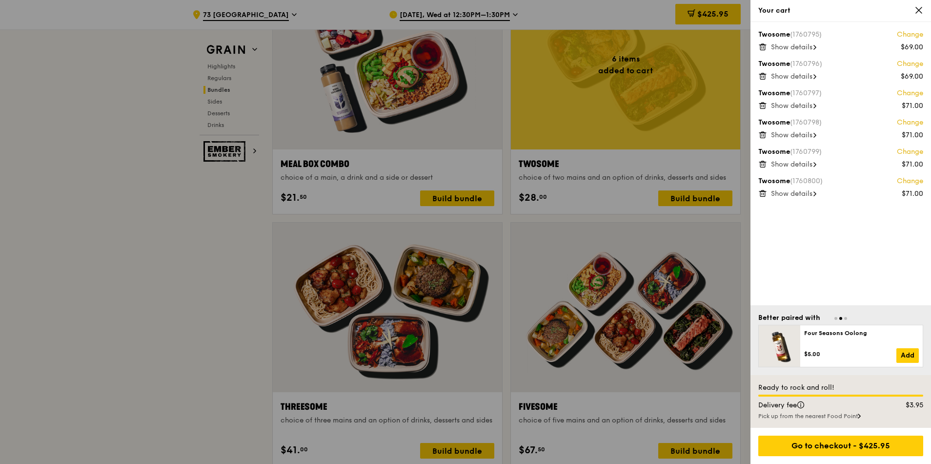
click at [618, 289] on div "Ready to rock and roll! Delivery fee $3.95 Pick up from the nearest [GEOGRAPHIC…" at bounding box center [841, 401] width 181 height 53
click at [618, 289] on div "$3.95" at bounding box center [907, 405] width 44 height 10
click at [618, 252] on div "Twosome (1760795) Change $69.00 Show details Twosome (1760796) Change $69.00 Sh…" at bounding box center [841, 163] width 181 height 283
click at [618, 14] on icon at bounding box center [919, 10] width 9 height 9
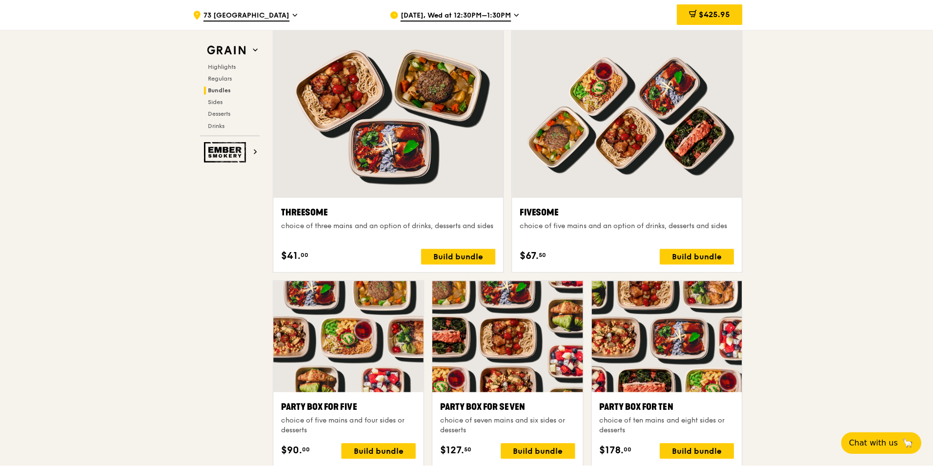
scroll to position [1662, 0]
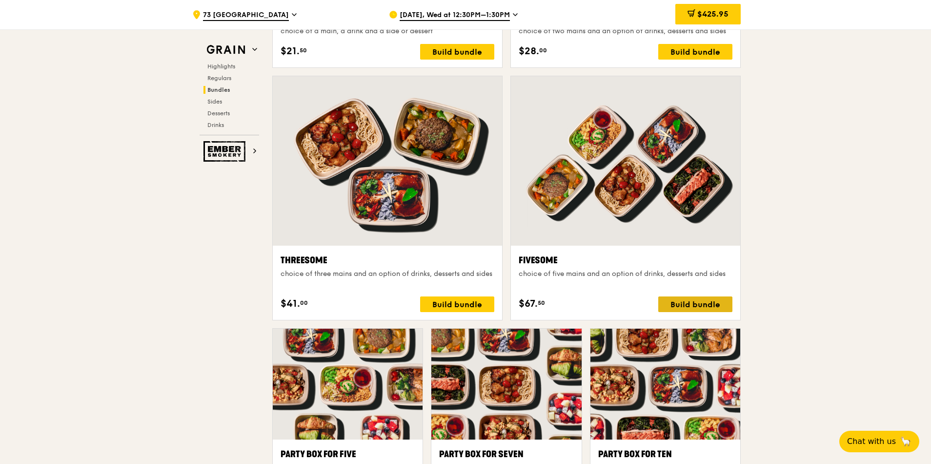
click at [618, 289] on div "Build bundle" at bounding box center [695, 304] width 74 height 16
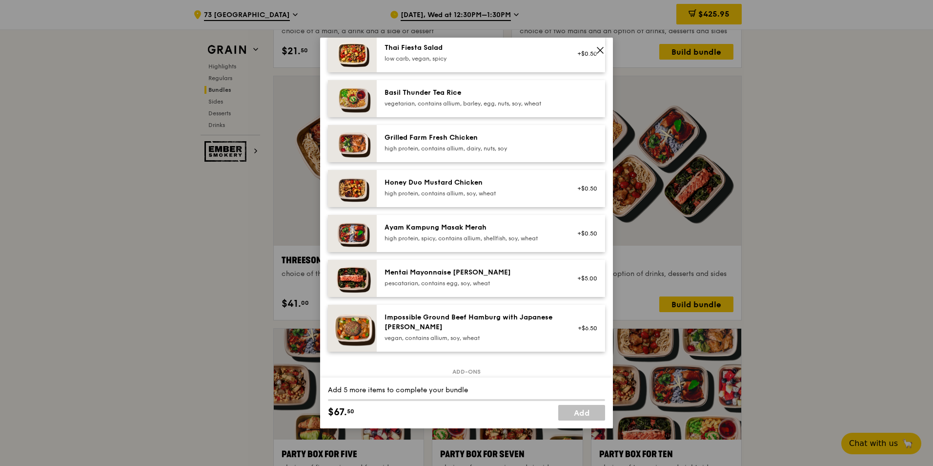
scroll to position [244, 0]
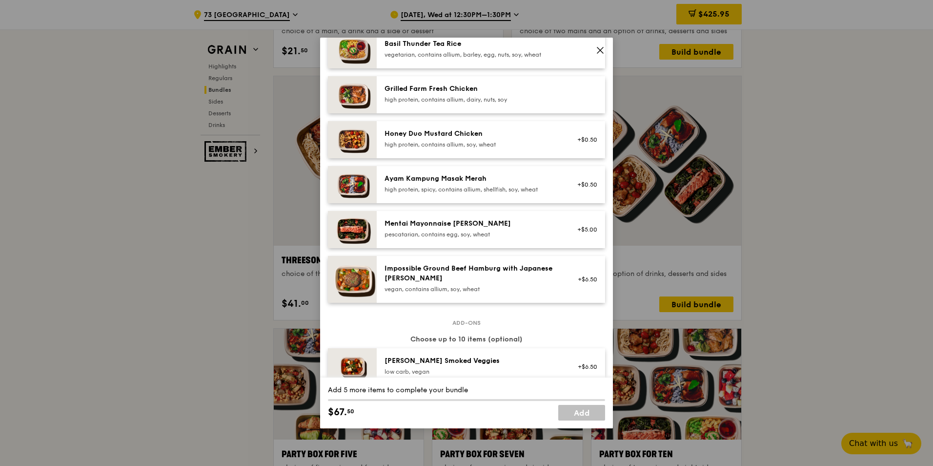
click at [566, 268] on div "+$6.50" at bounding box center [585, 279] width 38 height 31
click at [566, 268] on div "+$6.50 Remove" at bounding box center [585, 279] width 38 height 31
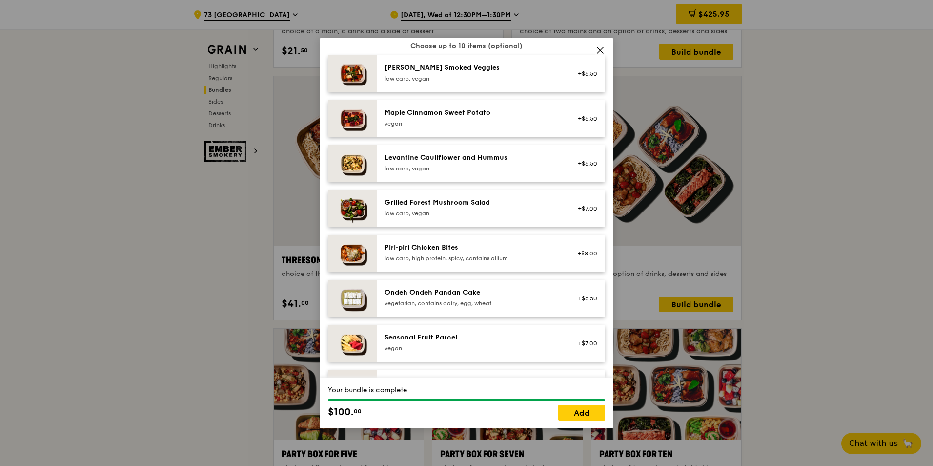
scroll to position [732, 0]
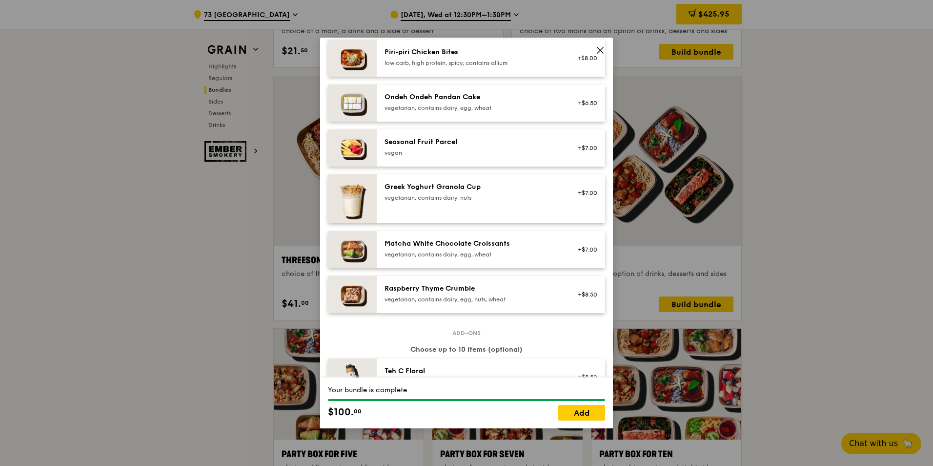
click at [542, 284] on div "Raspberry Thyme Crumble" at bounding box center [472, 289] width 175 height 10
click at [542, 285] on div "Raspberry Thyme Crumble" at bounding box center [472, 289] width 175 height 10
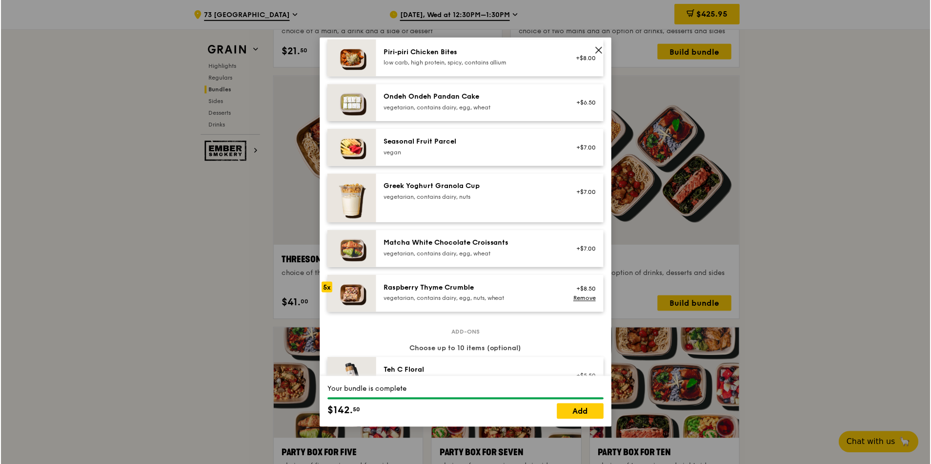
scroll to position [1117, 0]
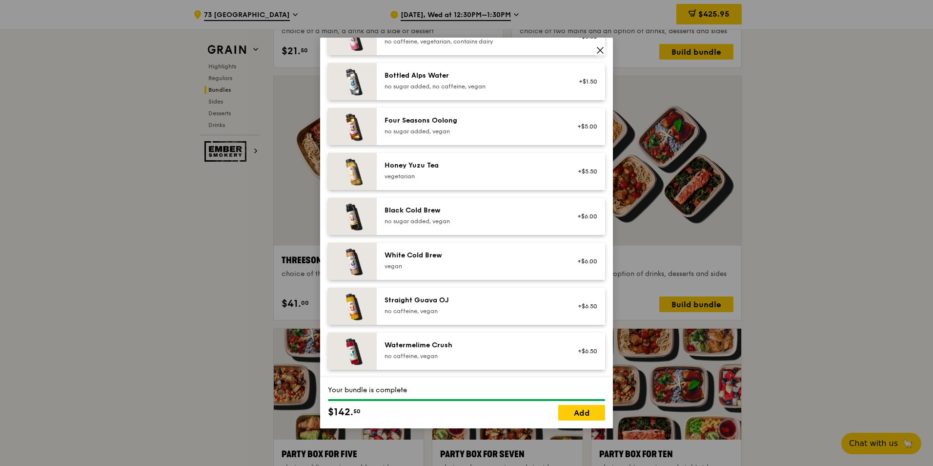
click at [529, 289] on div "Watermelime Crush" at bounding box center [472, 345] width 175 height 10
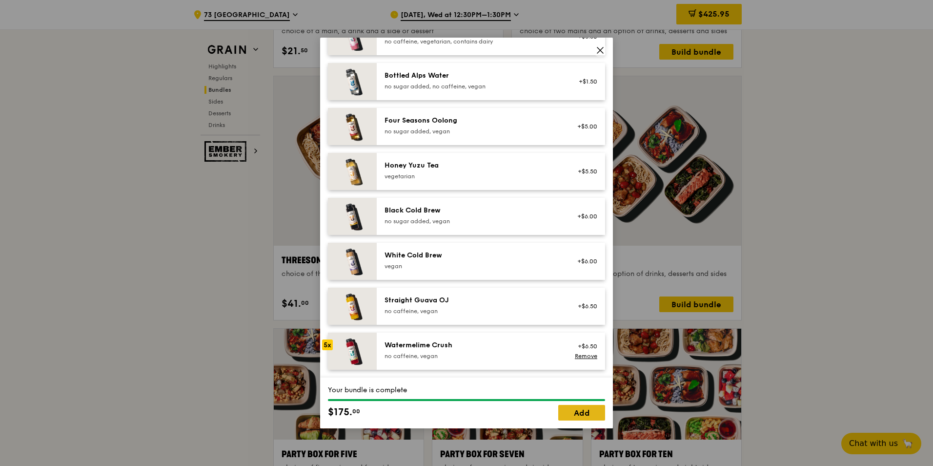
click at [593, 289] on link "Add" at bounding box center [581, 413] width 47 height 16
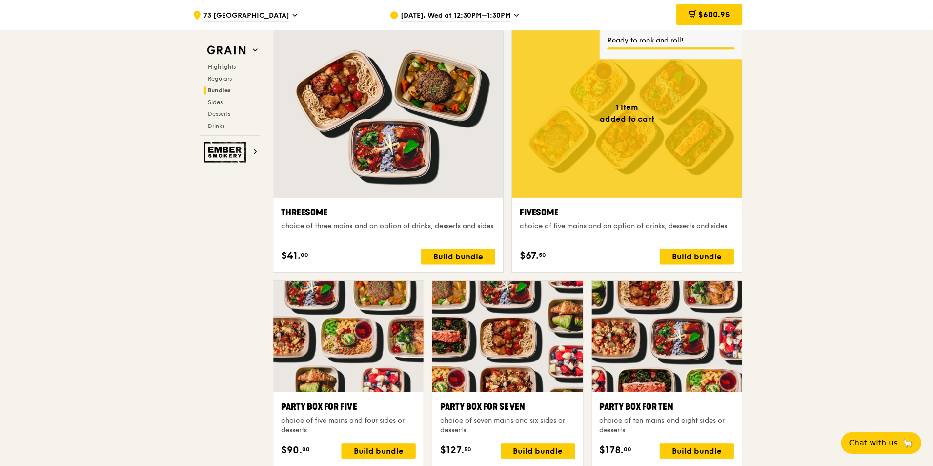
scroll to position [1760, 0]
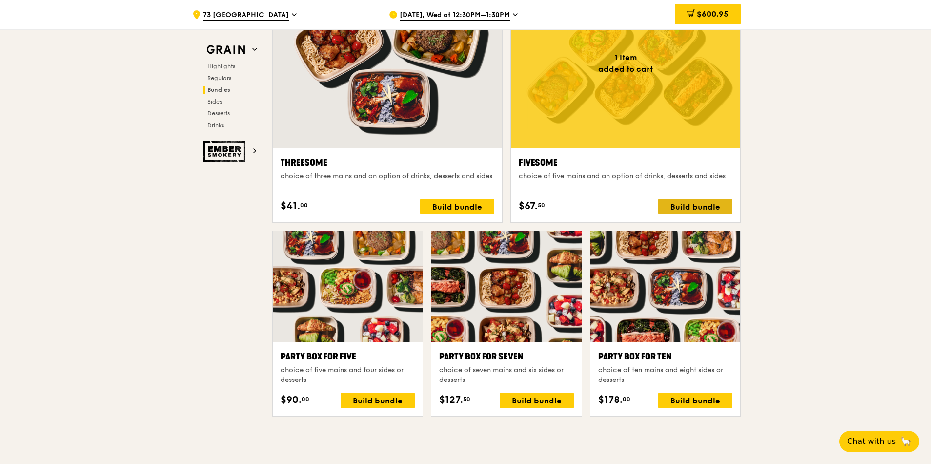
click at [618, 205] on div "Build bundle" at bounding box center [695, 207] width 74 height 16
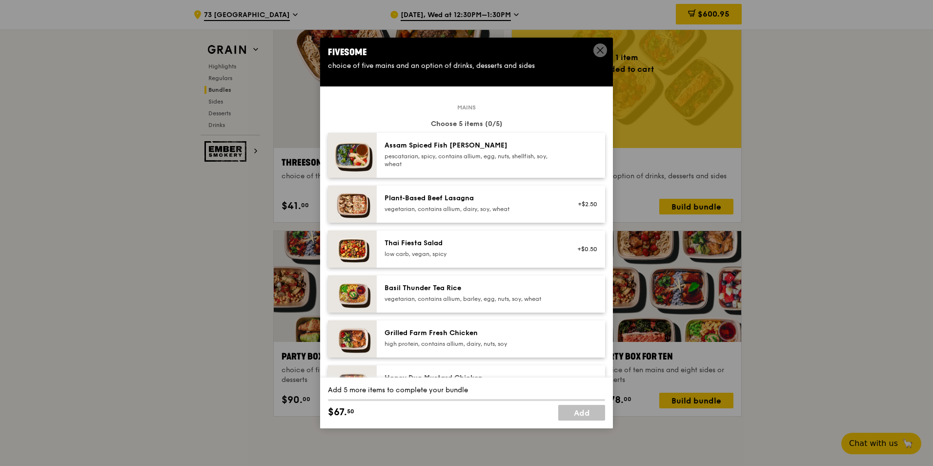
scroll to position [244, 0]
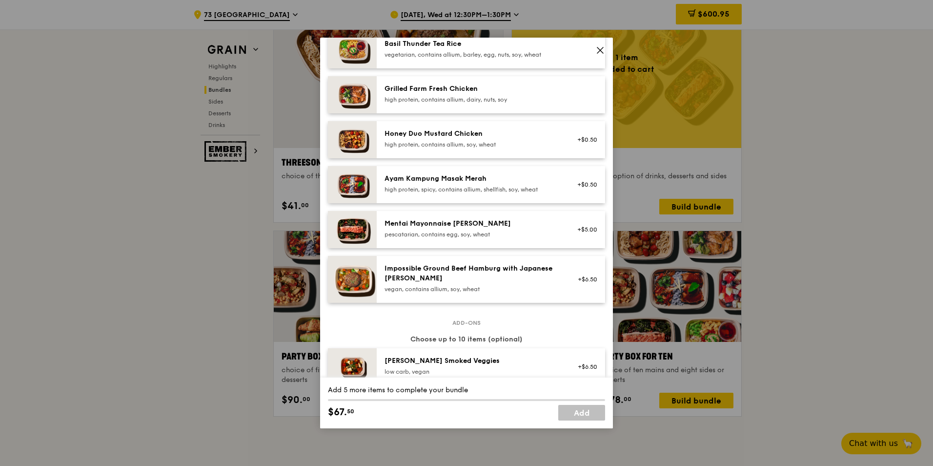
click at [541, 289] on div "Impossible Ground Beef Hamburg with Japanese [PERSON_NAME] vegan, contains alli…" at bounding box center [472, 279] width 187 height 31
click at [540, 289] on div "Impossible Ground Beef Hamburg with Japanese [PERSON_NAME] vegan, contains alli…" at bounding box center [472, 279] width 187 height 31
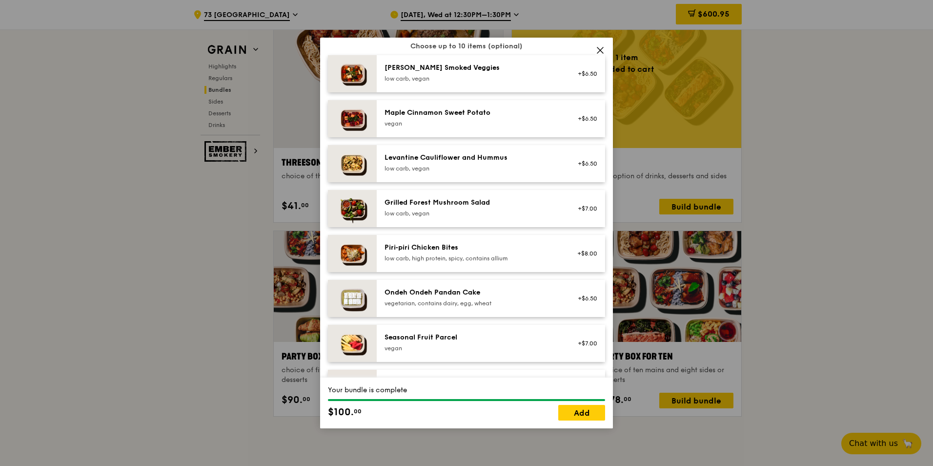
scroll to position [732, 0]
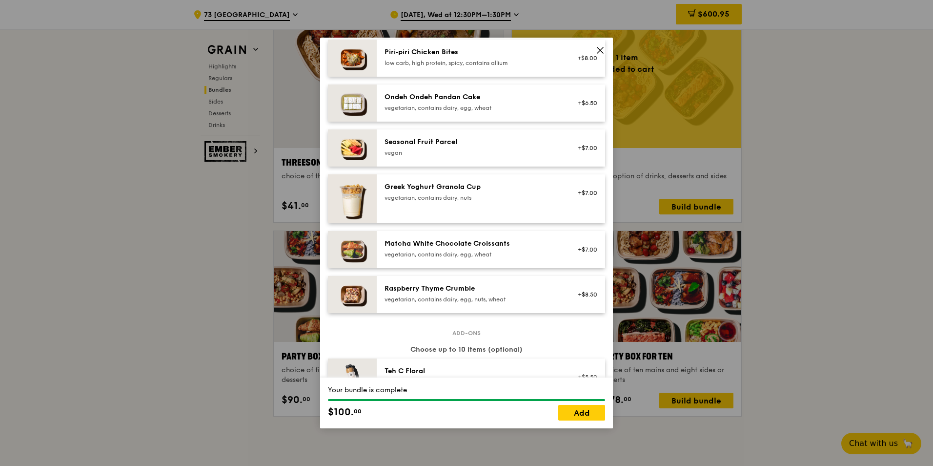
click at [540, 289] on div "Raspberry Thyme Crumble" at bounding box center [472, 289] width 175 height 10
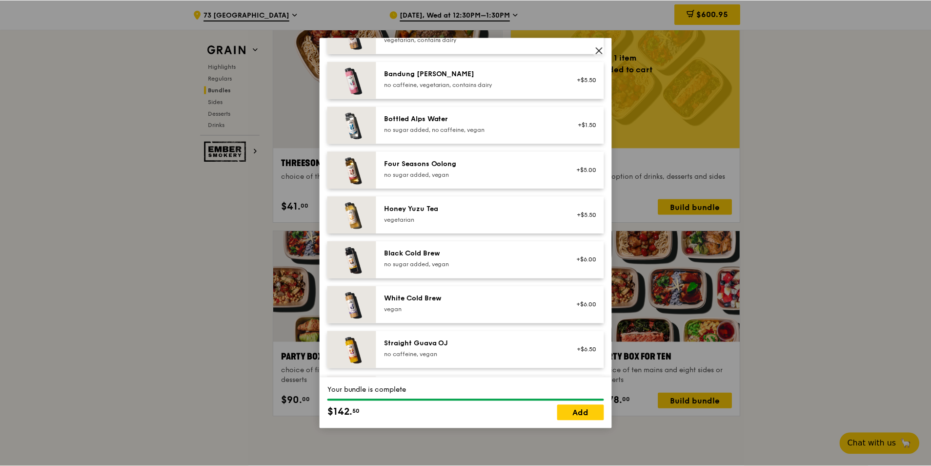
scroll to position [1117, 0]
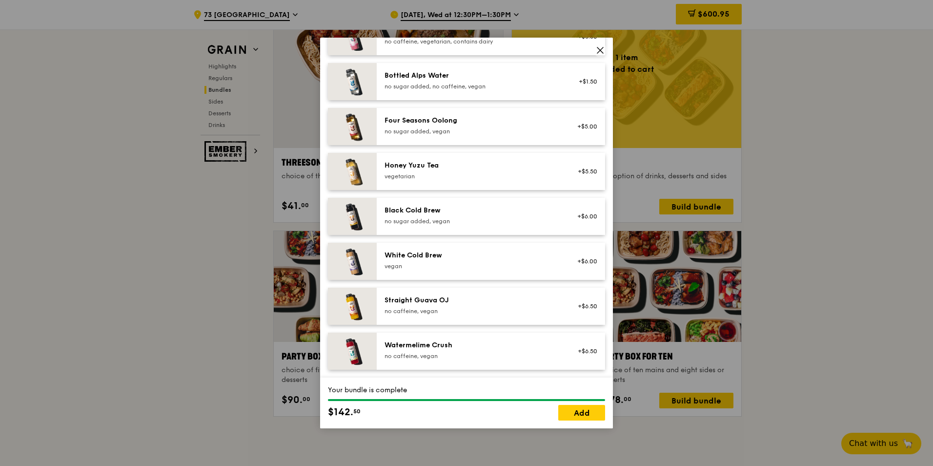
click at [535, 289] on div "Add-ons Choose up to 10 items (optional) Teh C Floral vegetarian, contains dair…" at bounding box center [466, 158] width 277 height 422
click at [541, 289] on div "Straight Guava OJ no caffeine, vegan +$6.50" at bounding box center [491, 305] width 228 height 37
click at [541, 289] on div "Straight Guava OJ no caffeine, vegan +$6.50 Remove" at bounding box center [491, 305] width 228 height 37
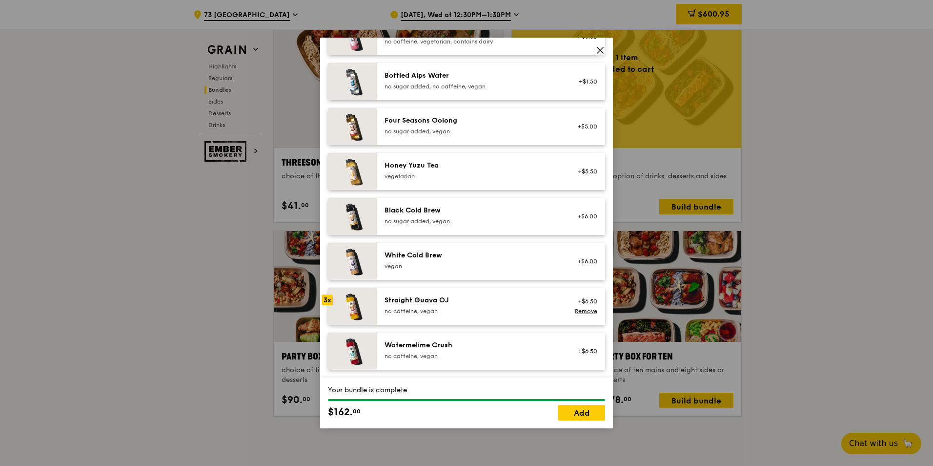
click at [541, 289] on div "Straight Guava OJ no caffeine, vegan +$6.50 Remove" at bounding box center [491, 305] width 228 height 37
click at [592, 289] on div "Your bundle is complete $175. 00 Add" at bounding box center [466, 402] width 293 height 51
click at [593, 289] on link "Add" at bounding box center [581, 413] width 47 height 16
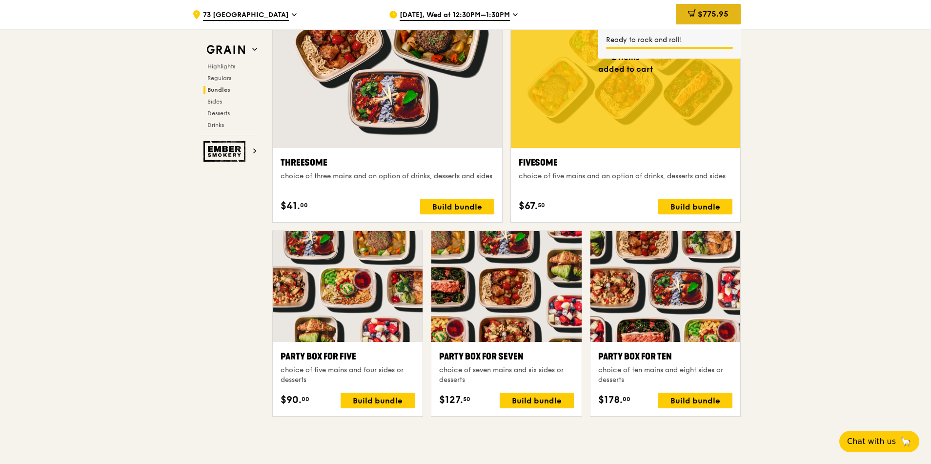
click at [618, 10] on span "$775.95" at bounding box center [713, 13] width 31 height 9
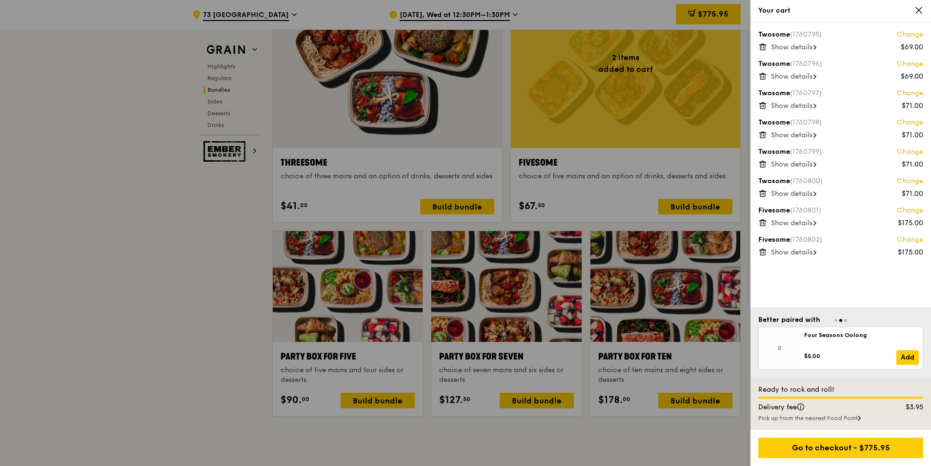
click at [618, 44] on icon at bounding box center [762, 46] width 9 height 9
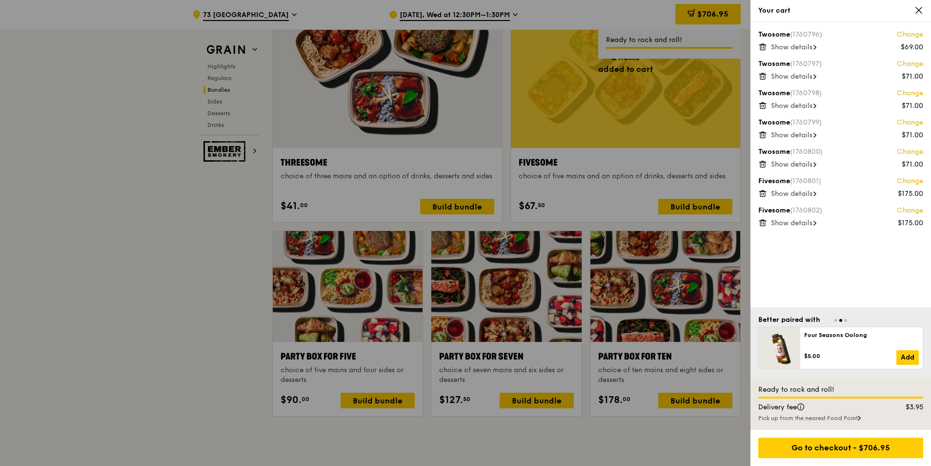
click at [618, 45] on icon at bounding box center [762, 46] width 9 height 9
click at [618, 46] on icon at bounding box center [762, 46] width 9 height 9
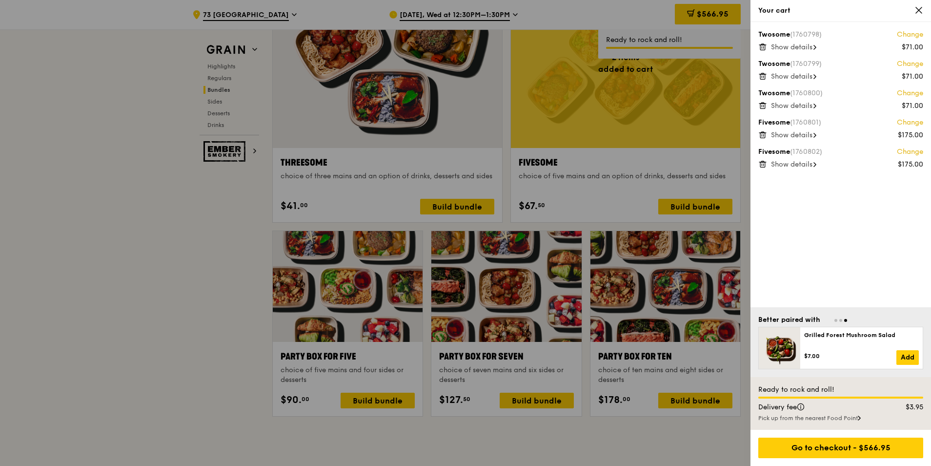
click at [618, 47] on icon at bounding box center [762, 46] width 9 height 9
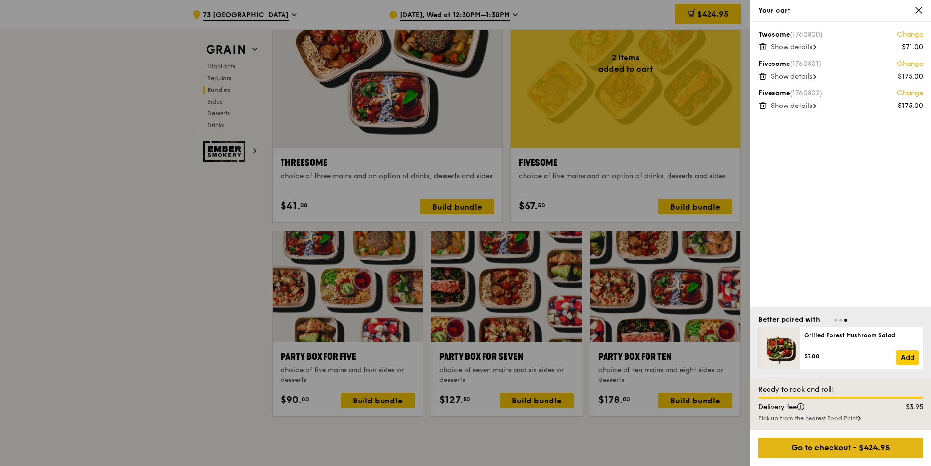
click at [618, 289] on div "Go to checkout - $424.95" at bounding box center [840, 447] width 165 height 20
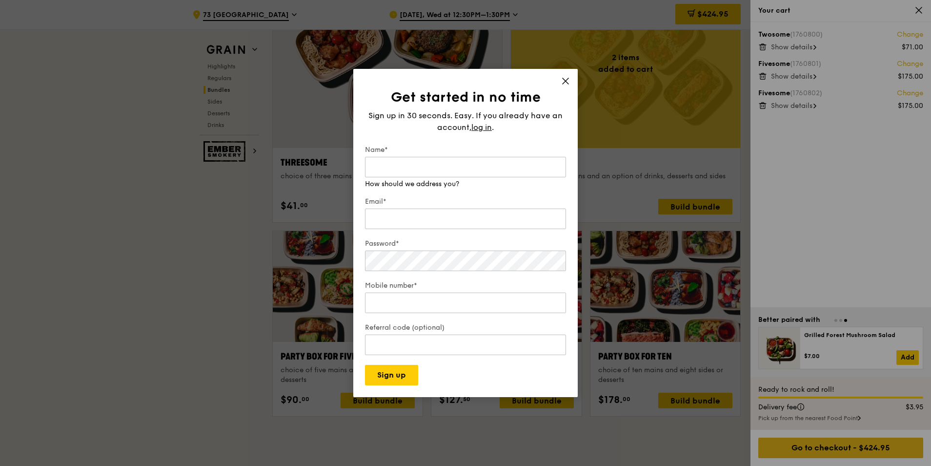
type input "[EMAIL_ADDRESS][DOMAIN_NAME]"
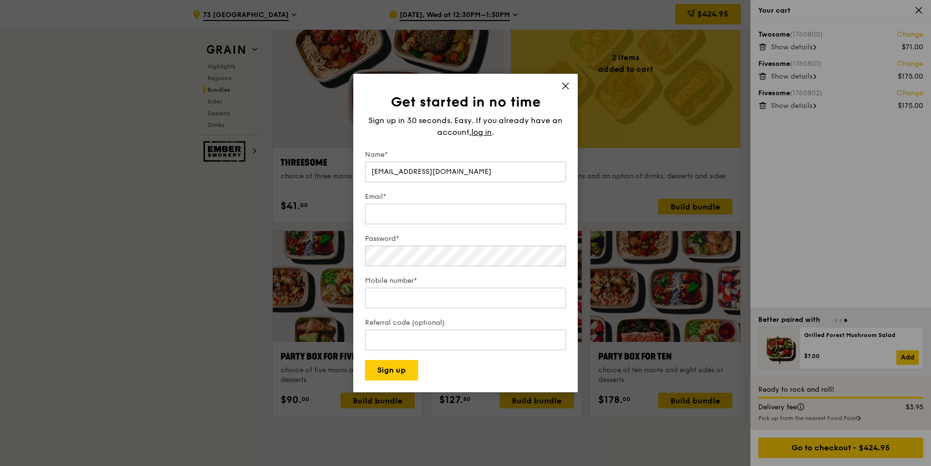
click at [565, 89] on icon at bounding box center [565, 86] width 9 height 9
